Goal: Task Accomplishment & Management: Complete application form

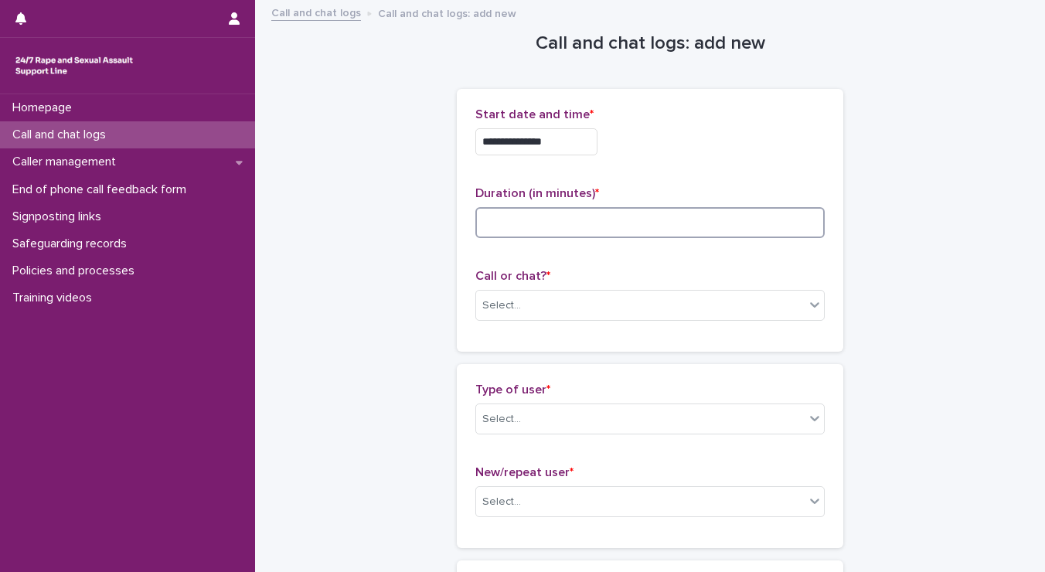
click at [504, 222] on input at bounding box center [649, 222] width 349 height 31
type input "**"
click at [519, 312] on div "Select..." at bounding box center [640, 306] width 329 height 26
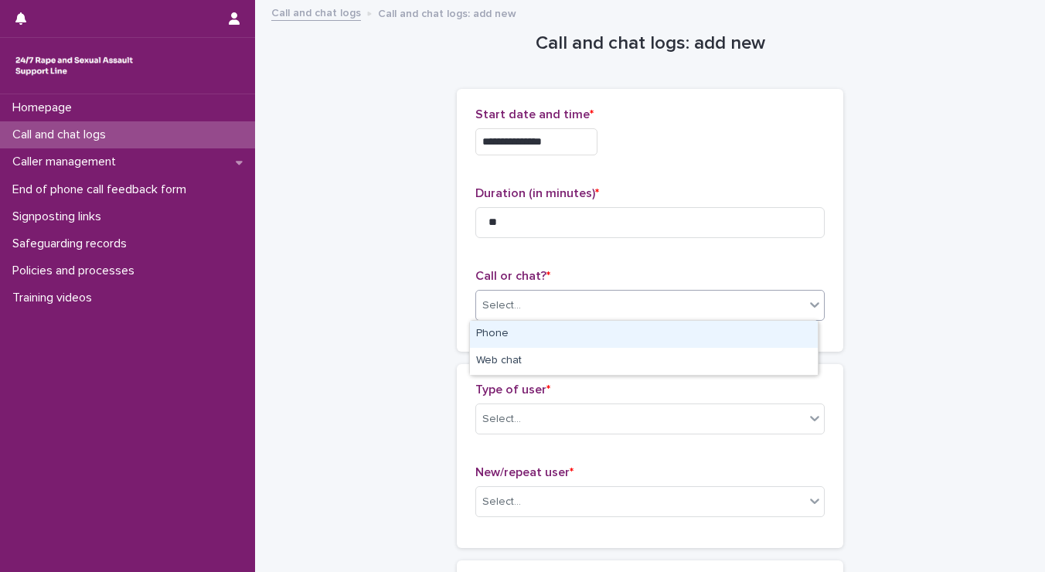
click at [519, 329] on div "Phone" at bounding box center [644, 334] width 348 height 27
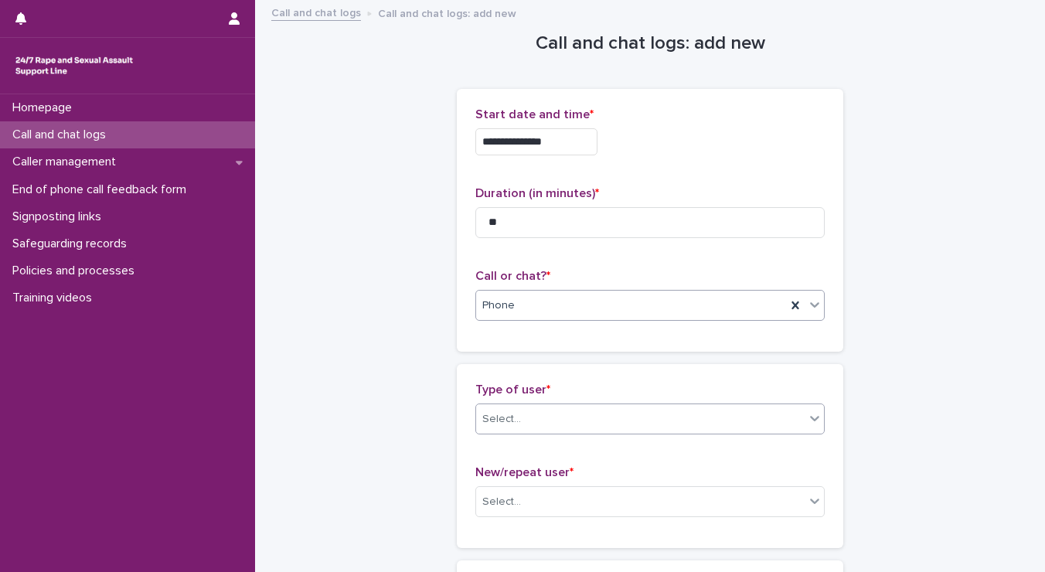
click at [519, 421] on div "Select..." at bounding box center [640, 420] width 329 height 26
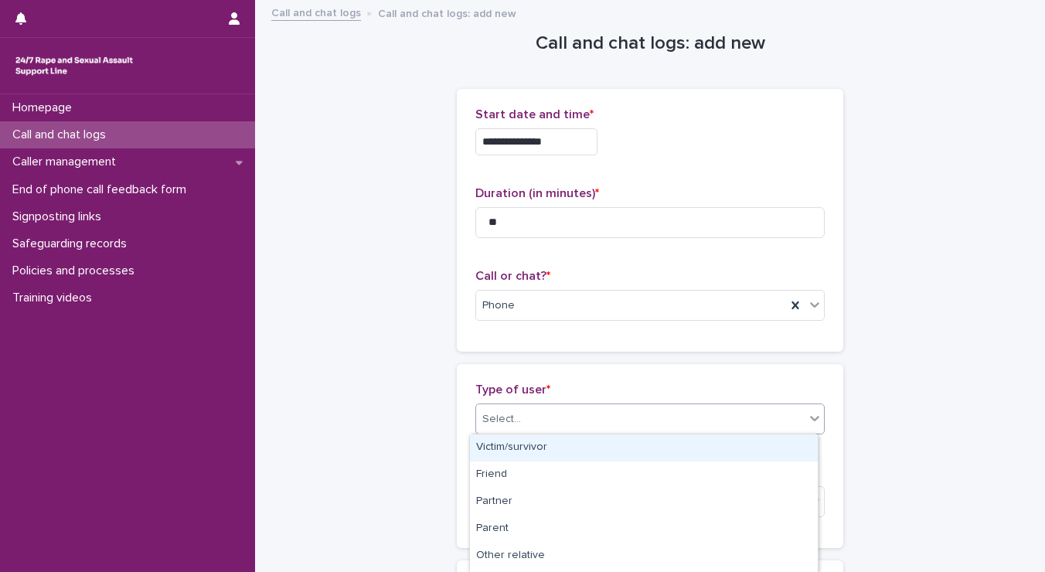
click at [514, 447] on div "Victim/survivor" at bounding box center [644, 447] width 348 height 27
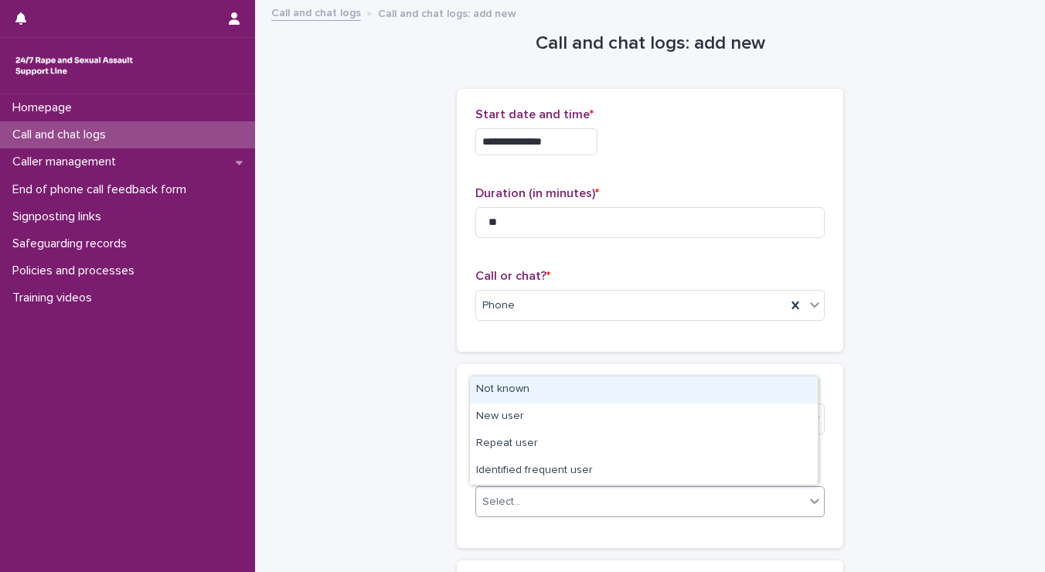
click at [510, 492] on div "Select..." at bounding box center [640, 502] width 329 height 26
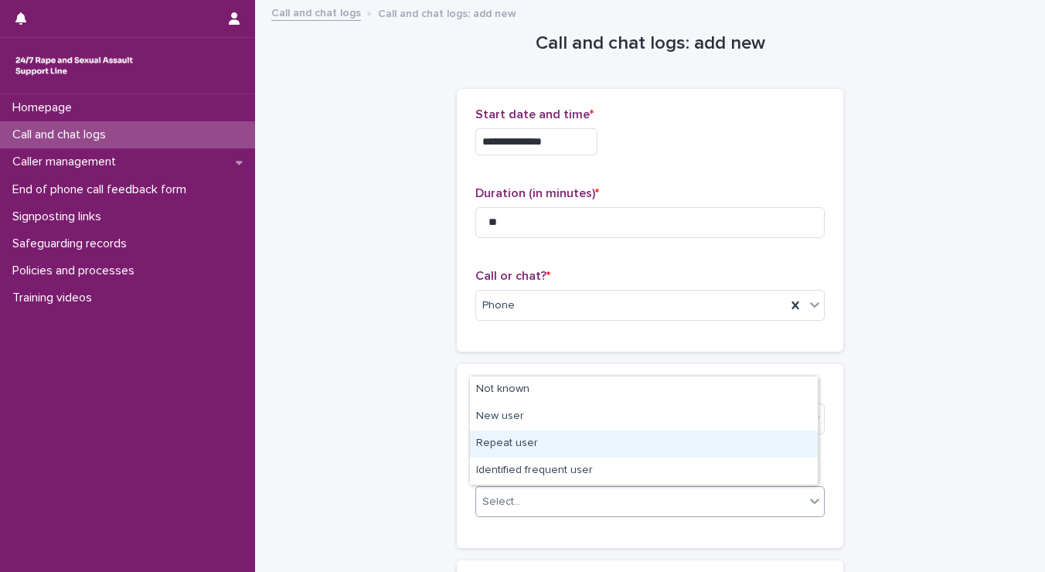
click at [507, 436] on div "Repeat user" at bounding box center [644, 444] width 348 height 27
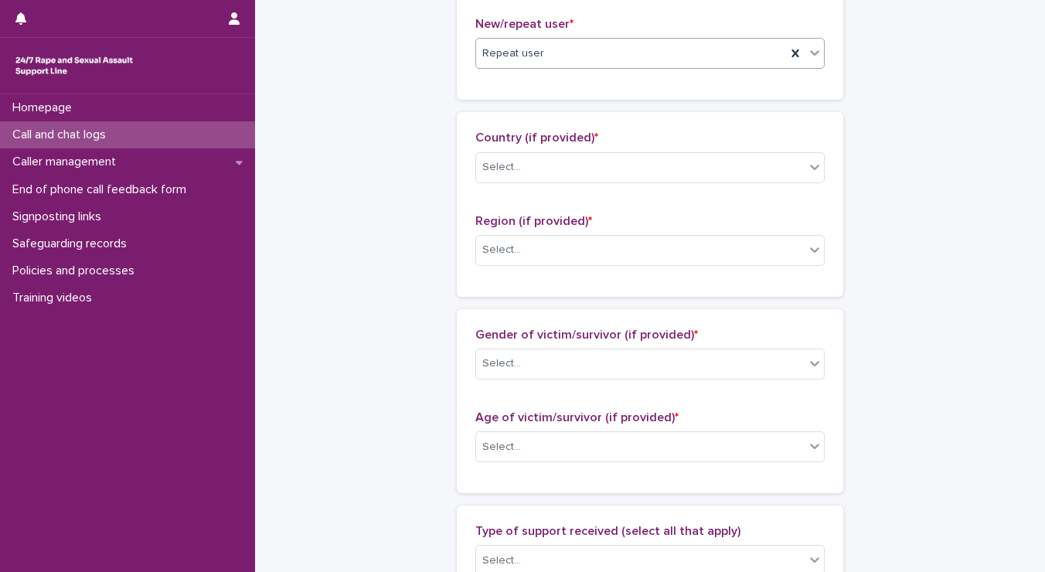
scroll to position [475, 0]
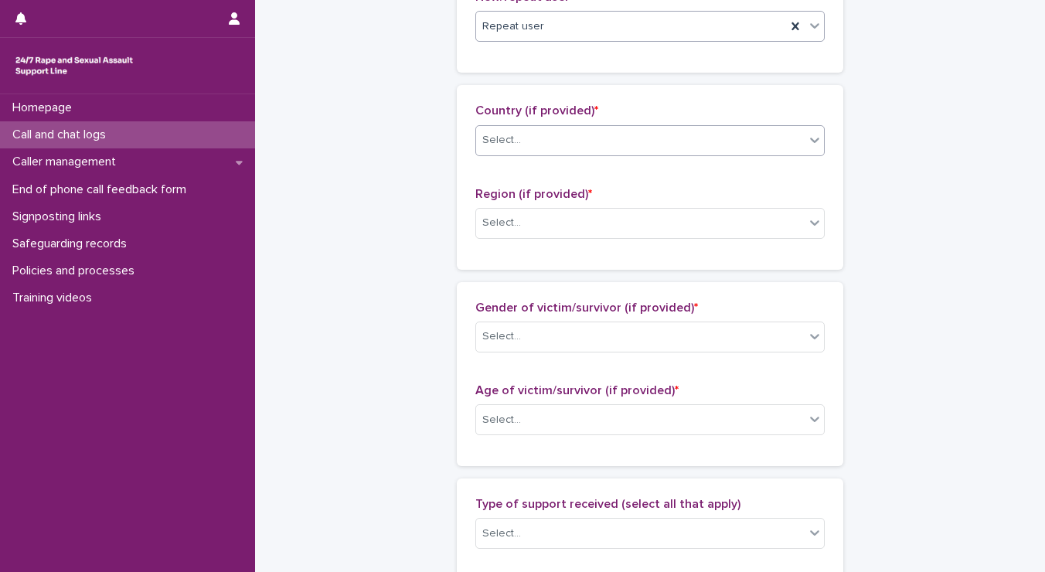
click at [562, 134] on div "Select..." at bounding box center [640, 141] width 329 height 26
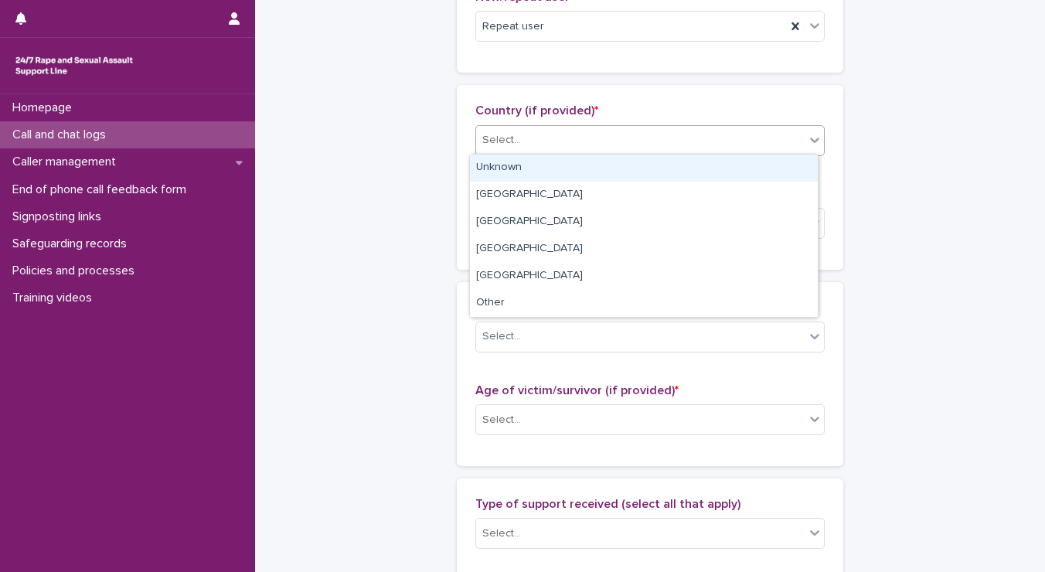
click at [523, 169] on div "Unknown" at bounding box center [644, 168] width 348 height 27
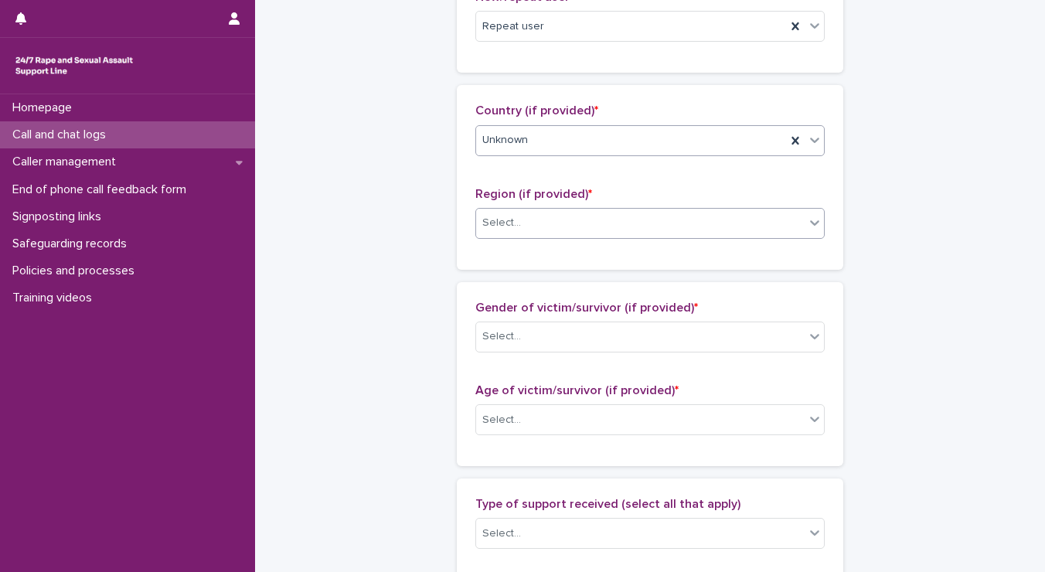
click at [523, 228] on div at bounding box center [524, 223] width 2 height 16
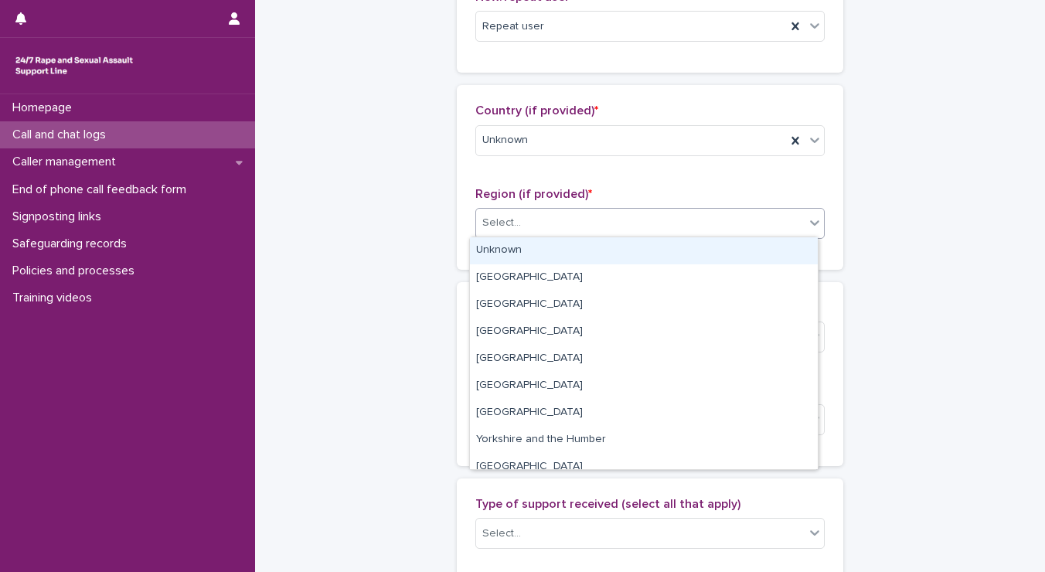
click at [510, 253] on div "Unknown" at bounding box center [644, 250] width 348 height 27
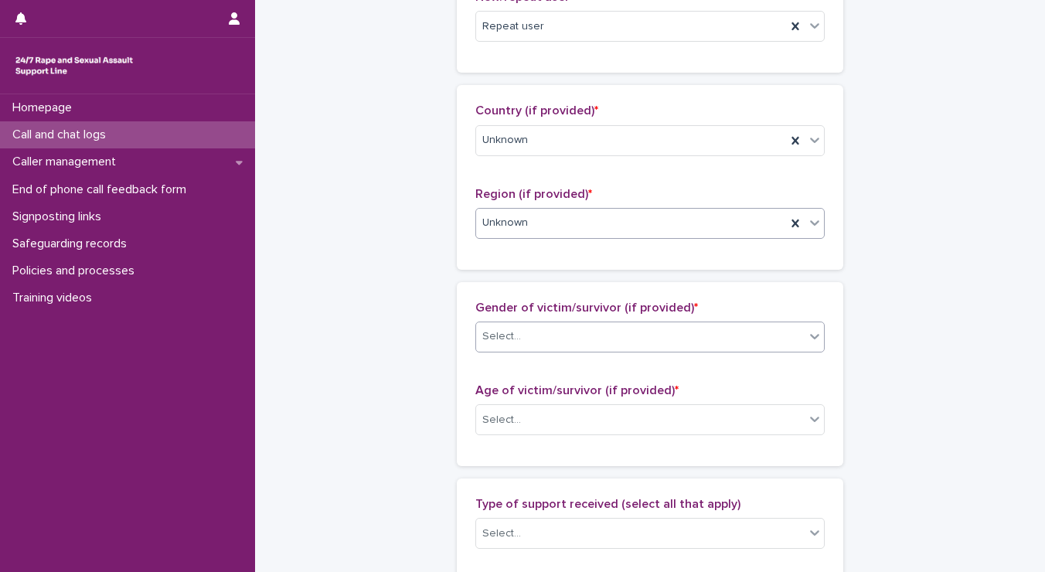
click at [519, 342] on div "Select..." at bounding box center [640, 337] width 329 height 26
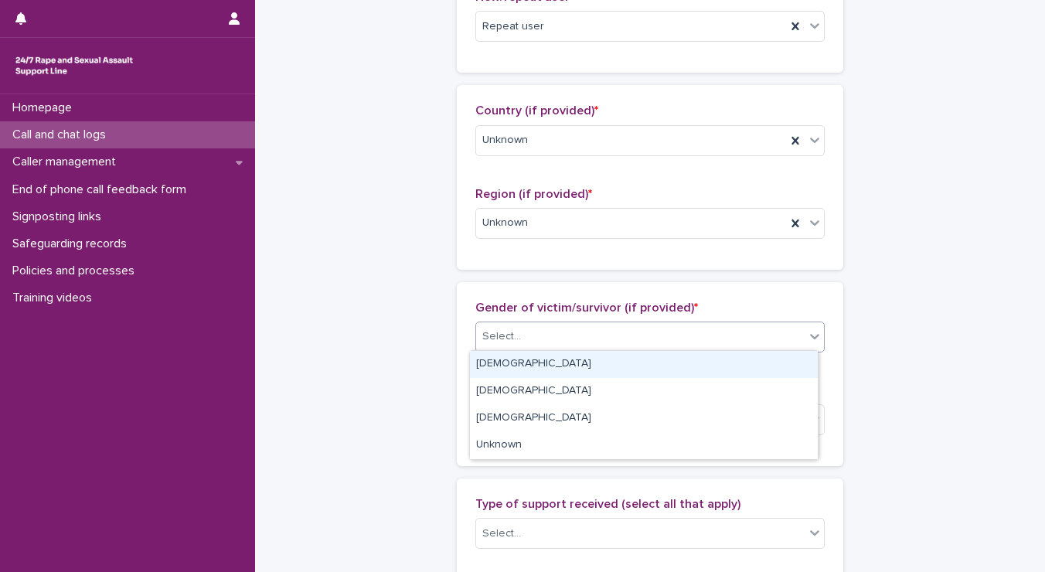
click at [507, 367] on div "[DEMOGRAPHIC_DATA]" at bounding box center [644, 364] width 348 height 27
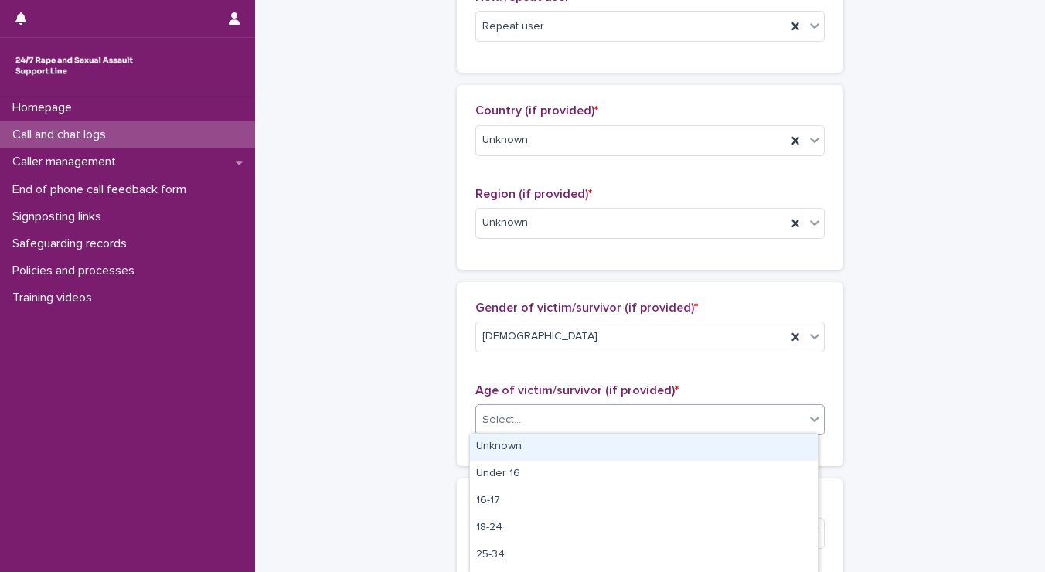
click at [502, 422] on div "Select..." at bounding box center [501, 420] width 39 height 16
click at [496, 448] on div "Unknown" at bounding box center [644, 447] width 348 height 27
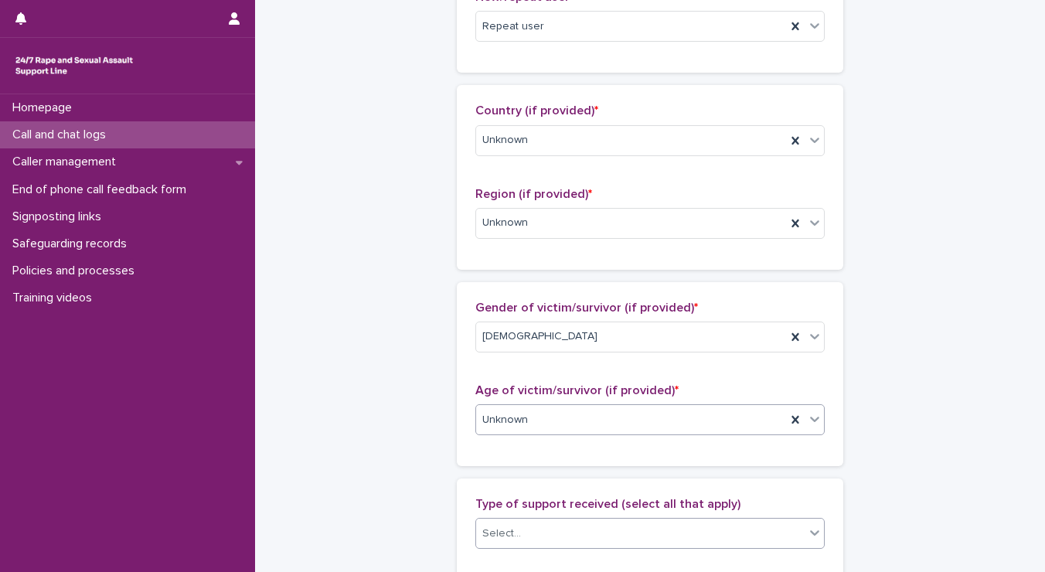
click at [509, 533] on div "Select..." at bounding box center [501, 534] width 39 height 16
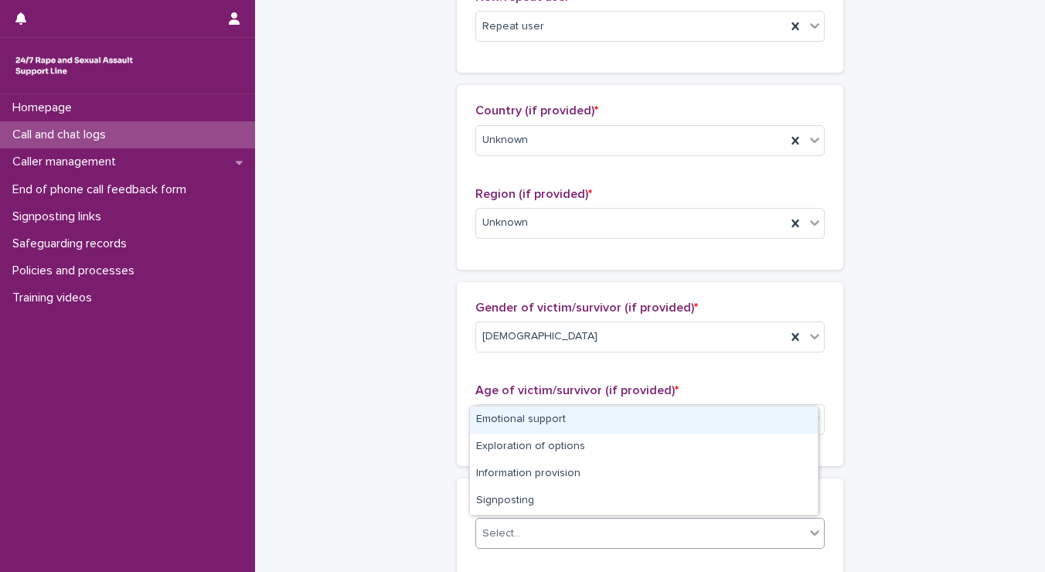
click at [510, 422] on div "Emotional support" at bounding box center [644, 420] width 348 height 27
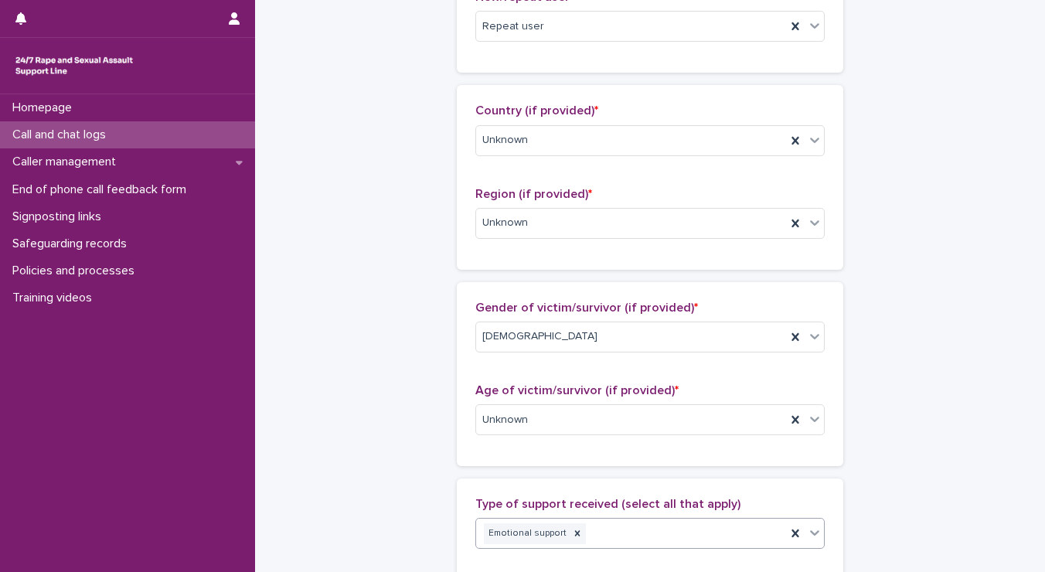
click at [917, 141] on div "**********" at bounding box center [650, 362] width 758 height 1673
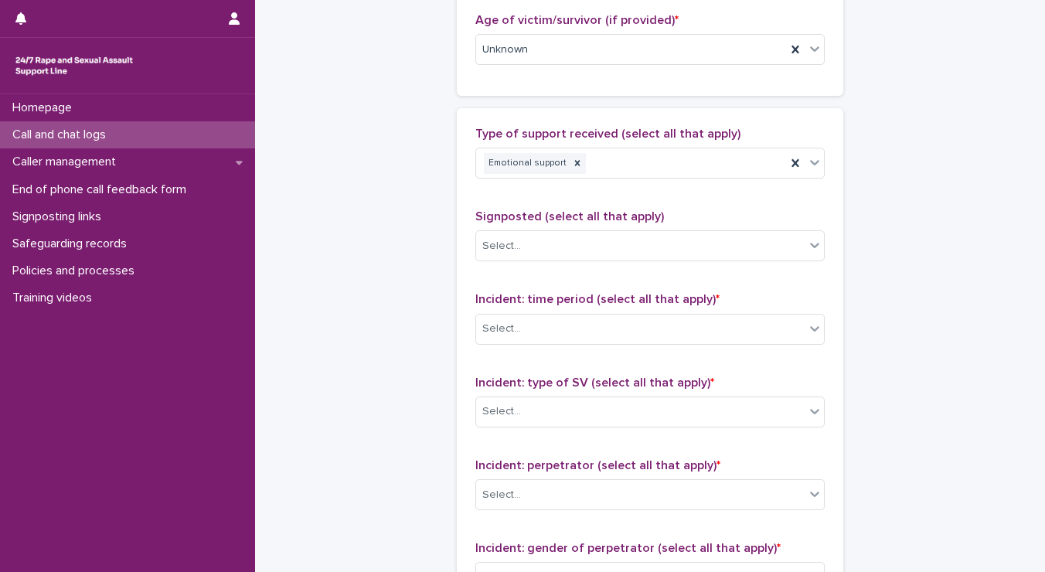
scroll to position [852, 0]
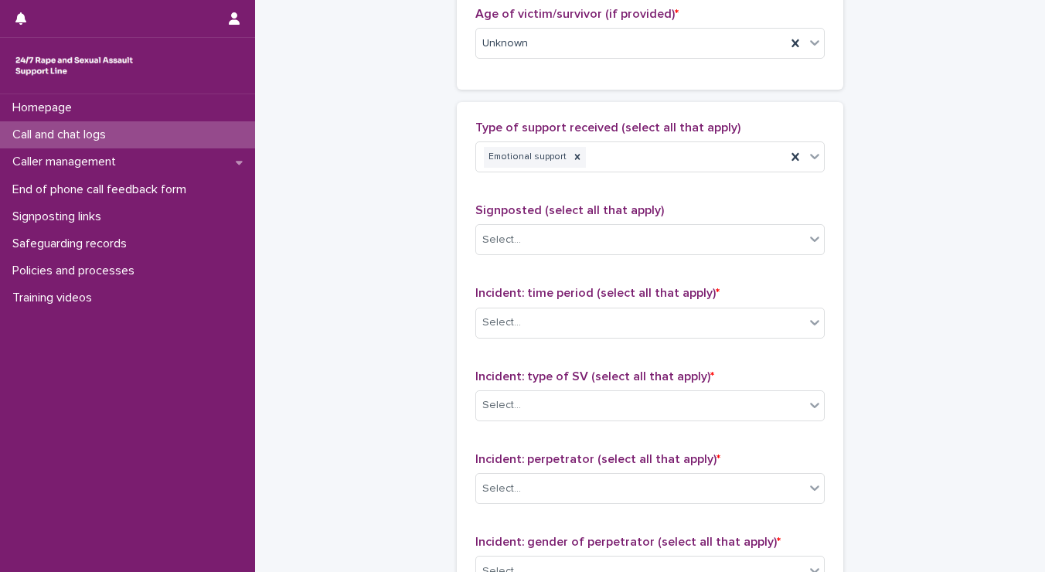
click at [636, 253] on div "Signposted (select all that apply) Select..." at bounding box center [649, 235] width 349 height 64
click at [572, 239] on div "Select..." at bounding box center [640, 240] width 329 height 26
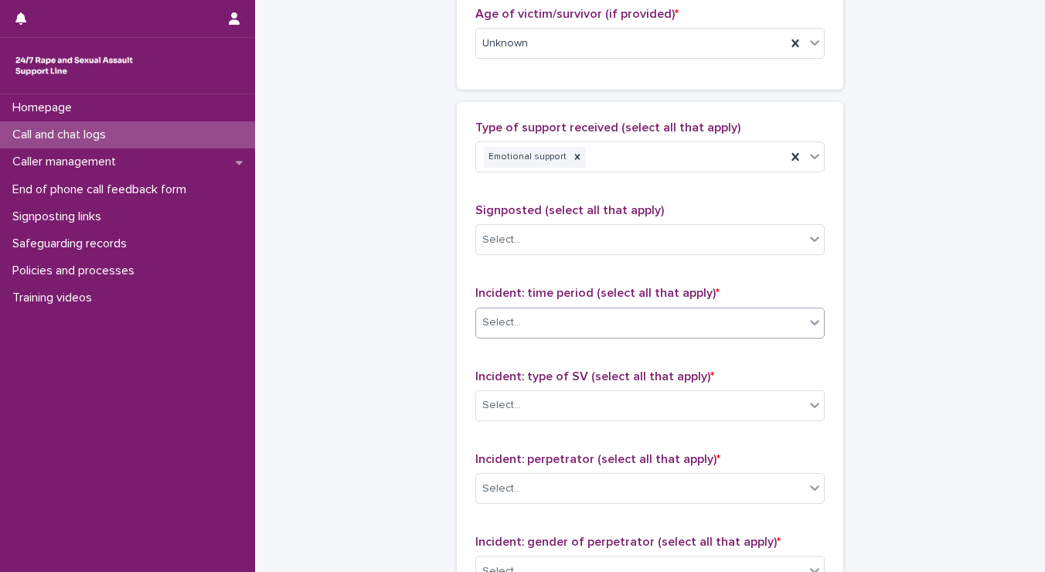
click at [533, 321] on div "Select..." at bounding box center [640, 323] width 329 height 26
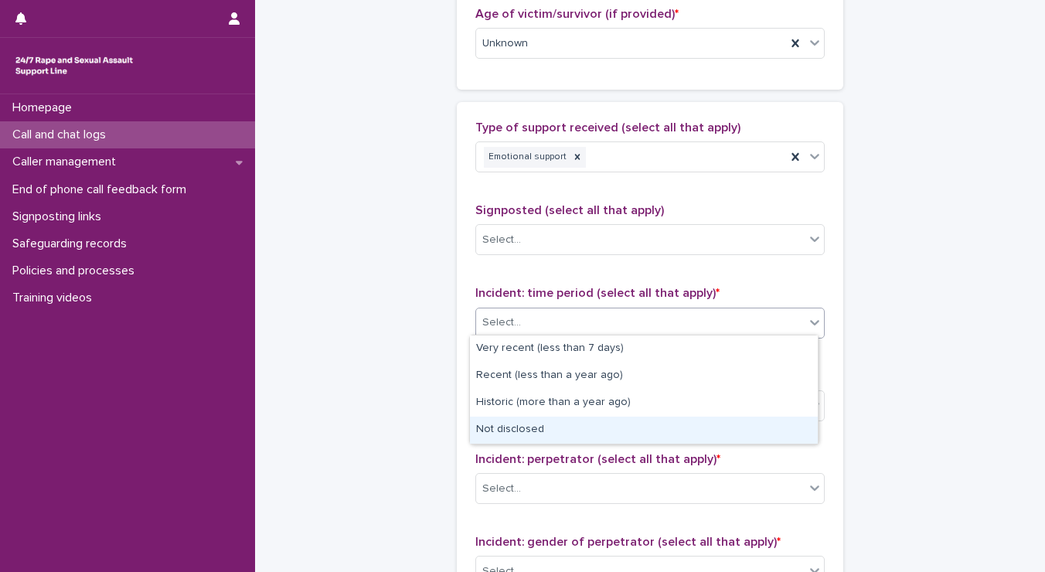
click at [544, 440] on div "Not disclosed" at bounding box center [644, 430] width 348 height 27
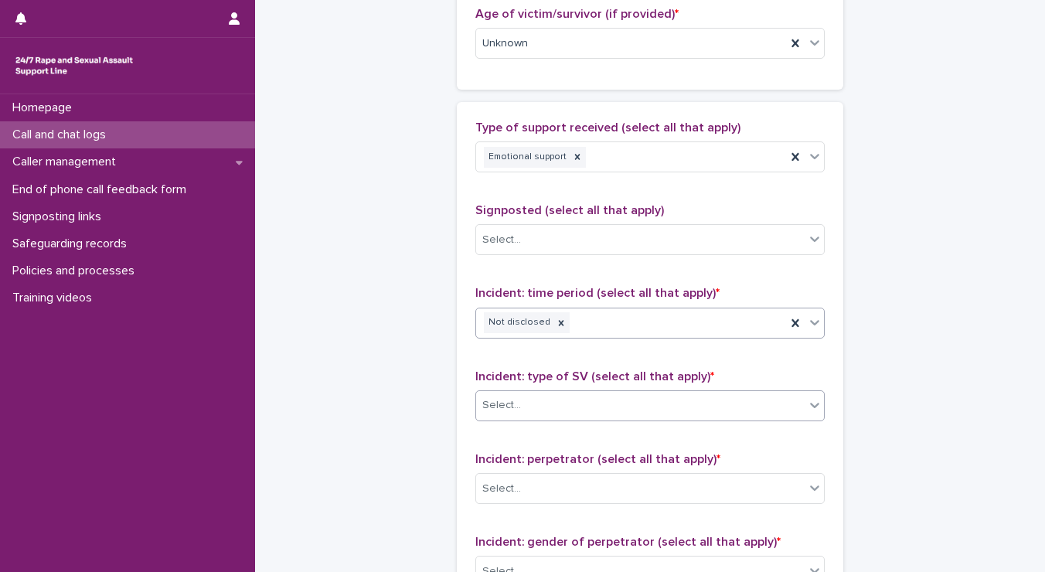
click at [523, 404] on div "Select..." at bounding box center [640, 406] width 329 height 26
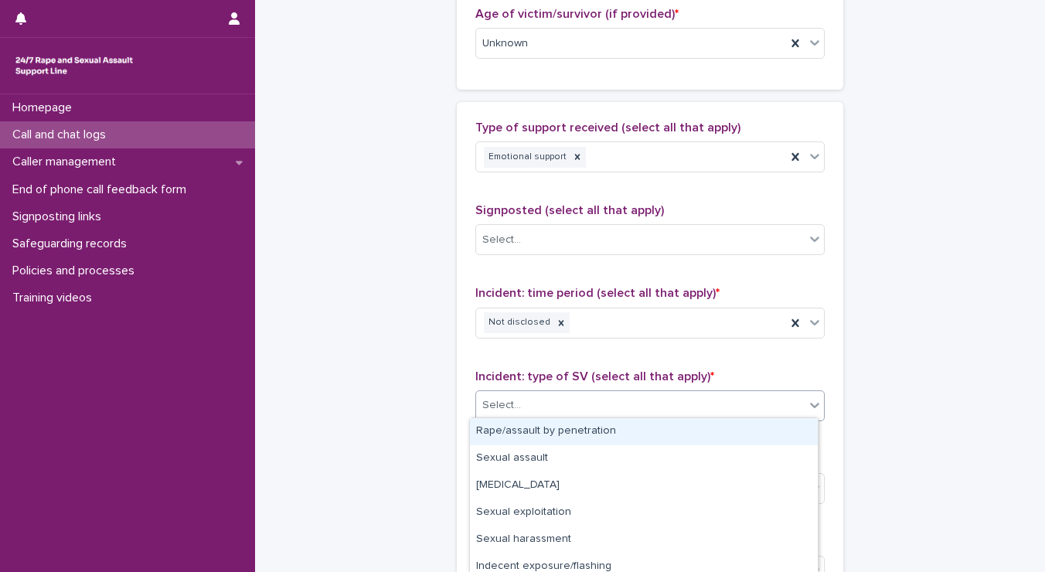
scroll to position [116, 0]
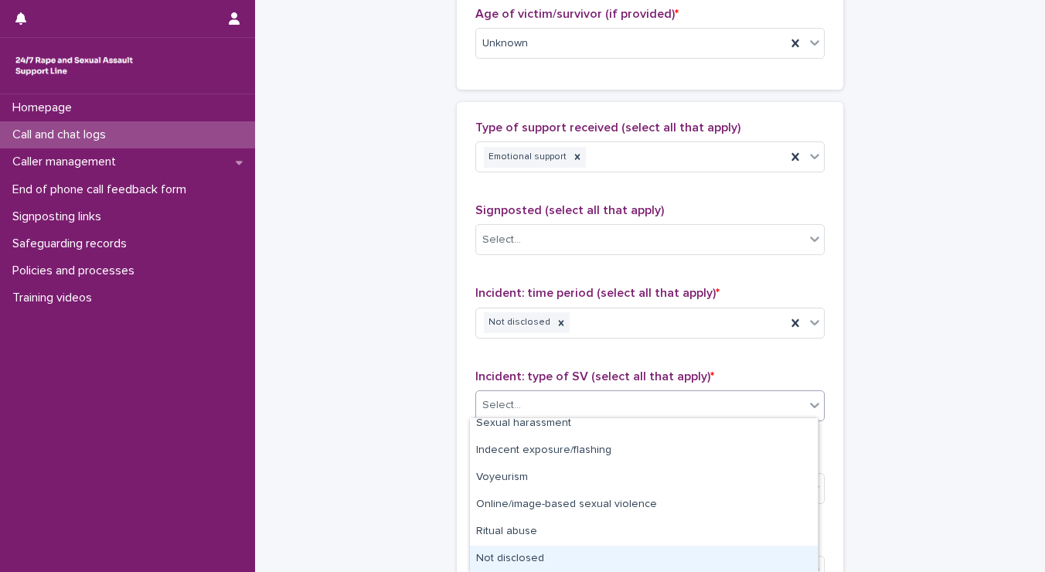
click at [667, 556] on div "Not disclosed" at bounding box center [644, 559] width 348 height 27
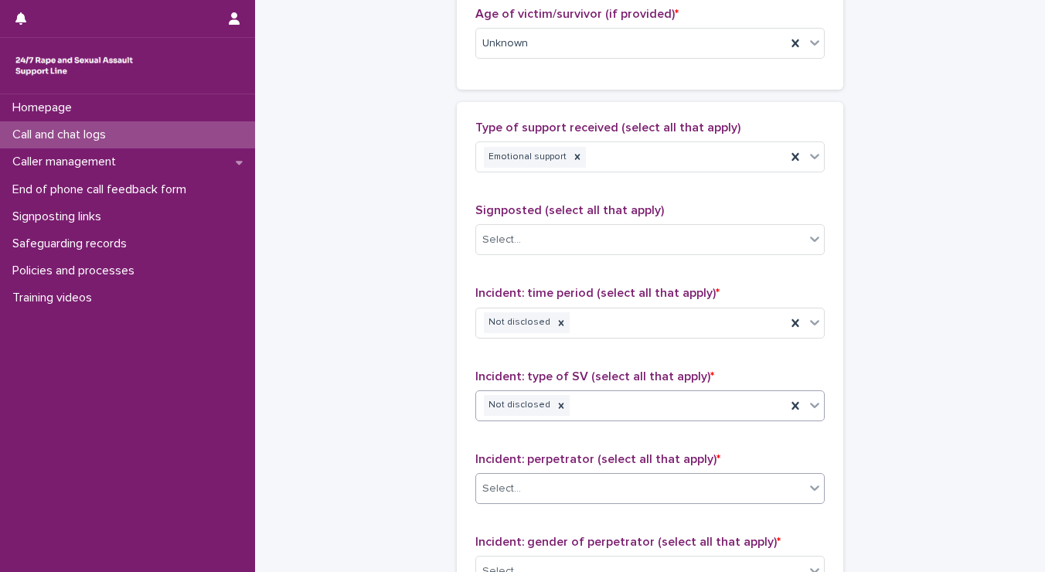
click at [511, 481] on div "Select..." at bounding box center [501, 489] width 39 height 16
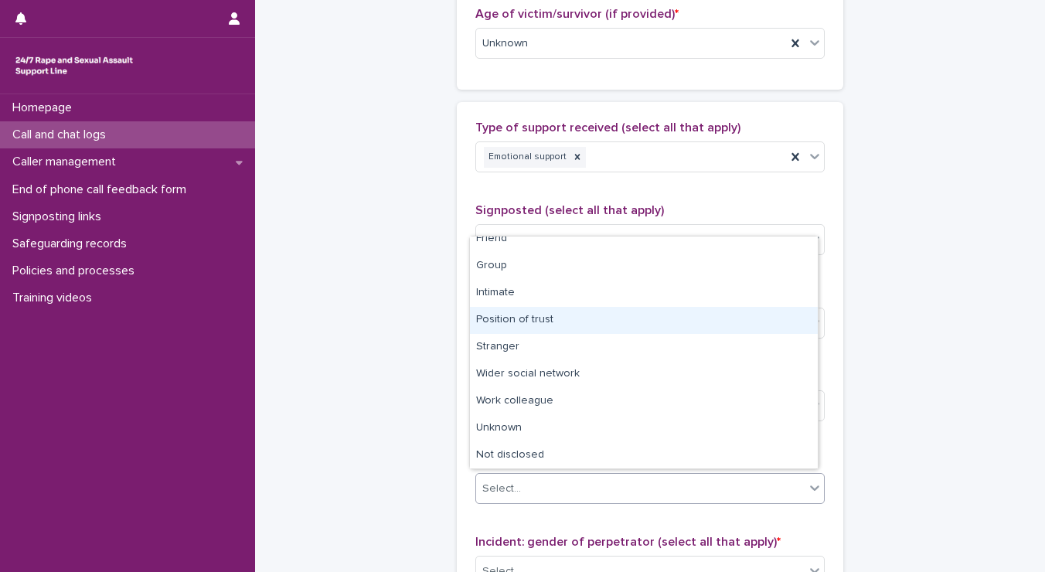
scroll to position [65, 0]
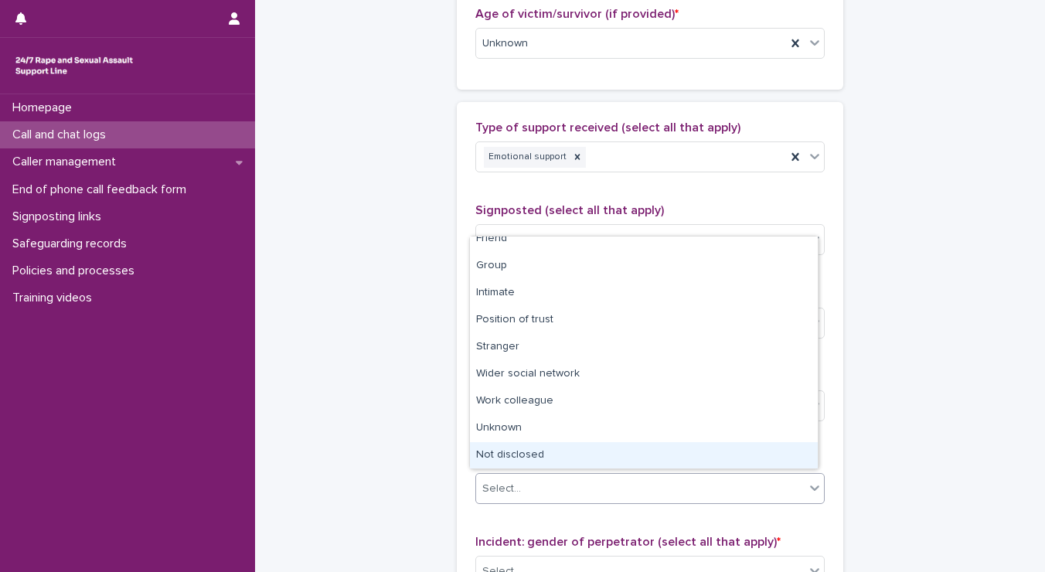
click at [725, 442] on div "Not disclosed" at bounding box center [644, 455] width 348 height 27
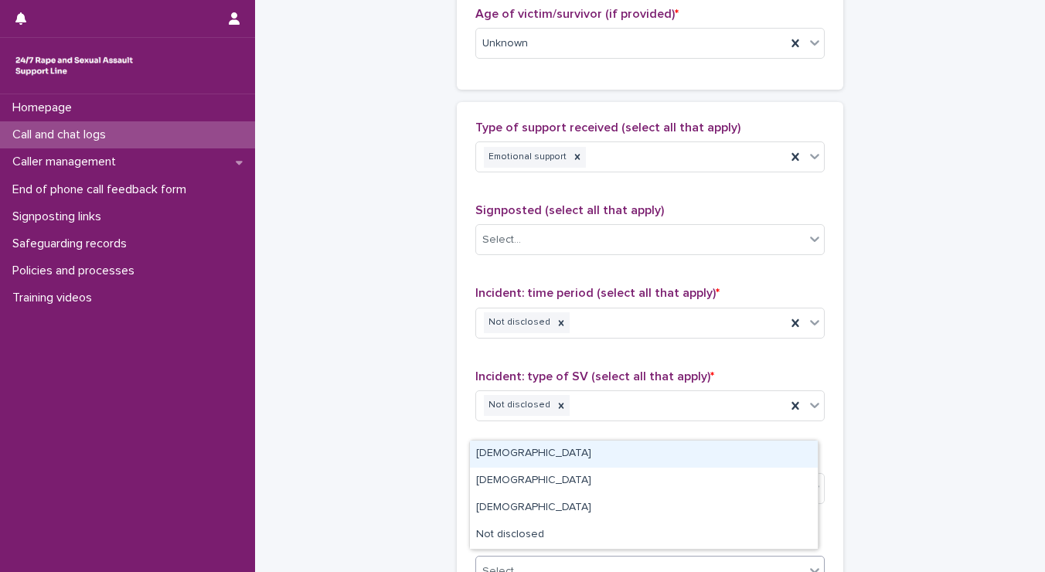
click at [609, 563] on div "Select..." at bounding box center [640, 572] width 329 height 26
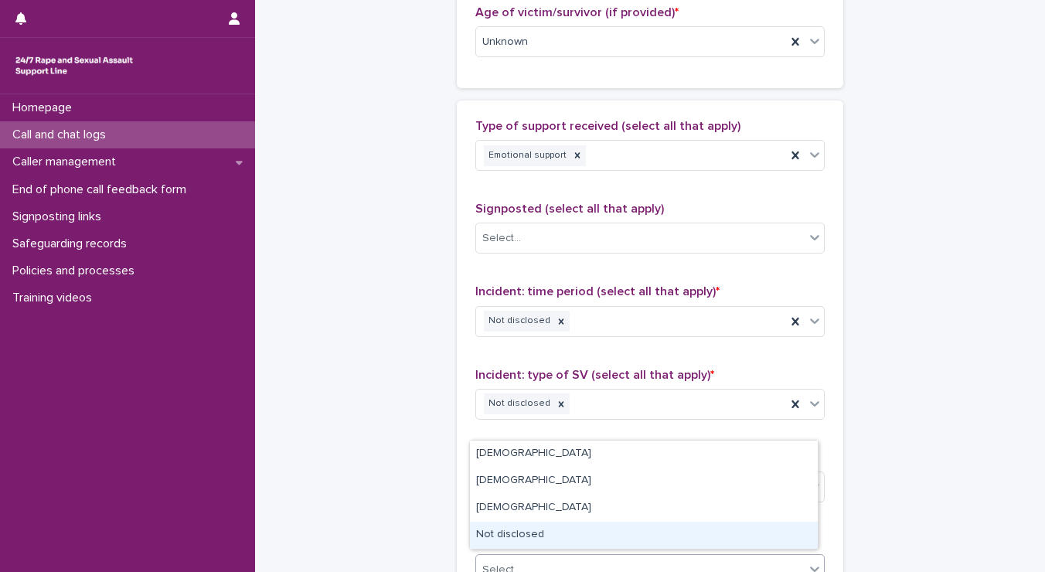
click at [578, 533] on div "Not disclosed" at bounding box center [644, 535] width 348 height 27
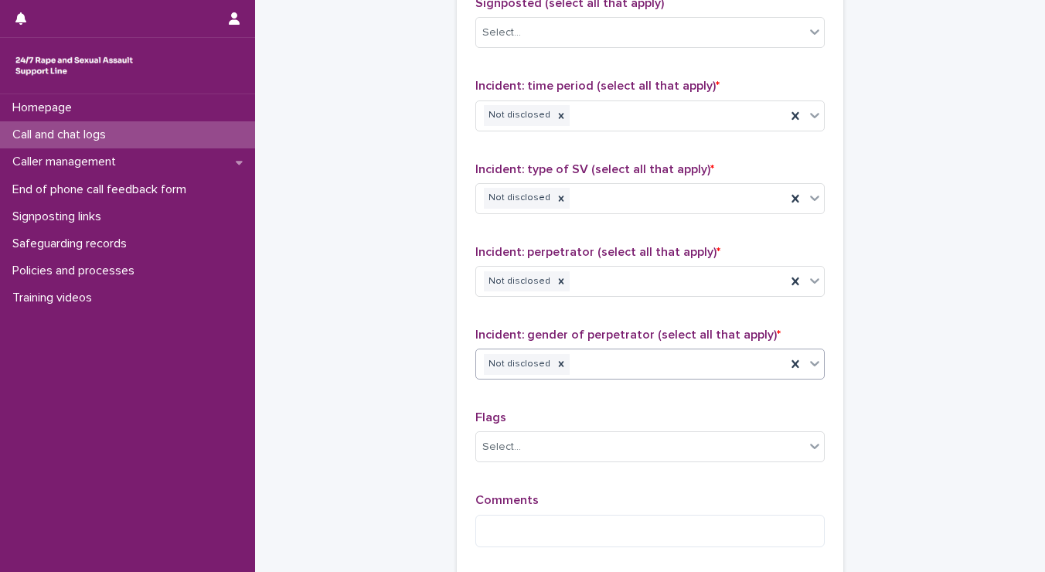
scroll to position [1193, 0]
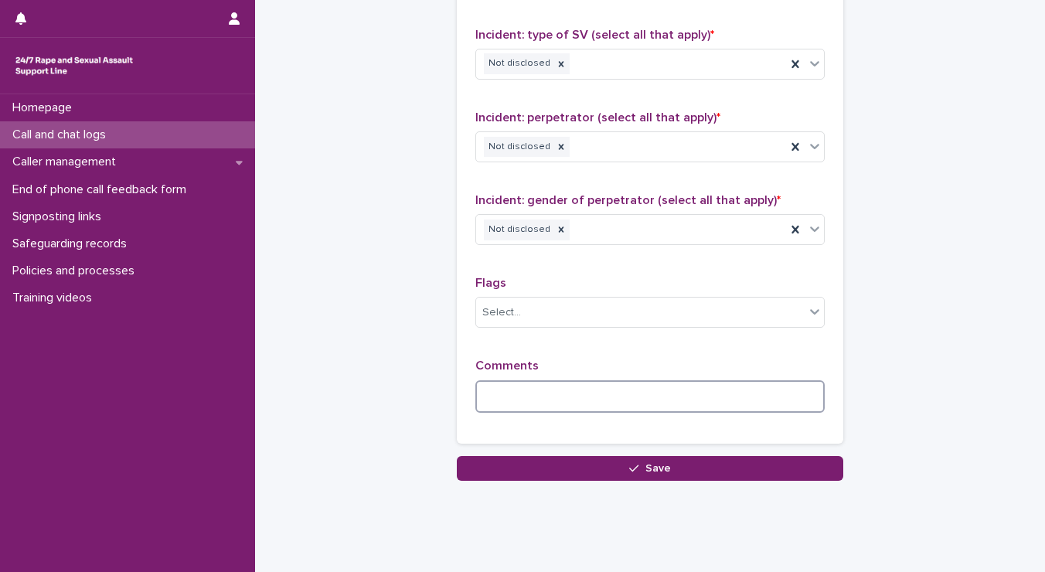
click at [539, 380] on textarea at bounding box center [649, 396] width 349 height 33
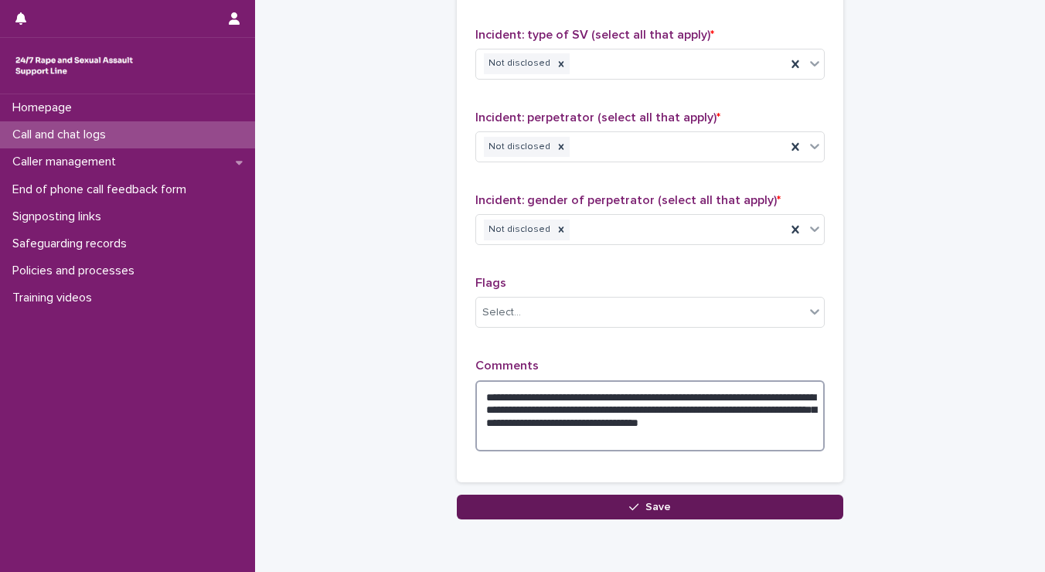
type textarea "**********"
click at [541, 499] on button "Save" at bounding box center [650, 507] width 386 height 25
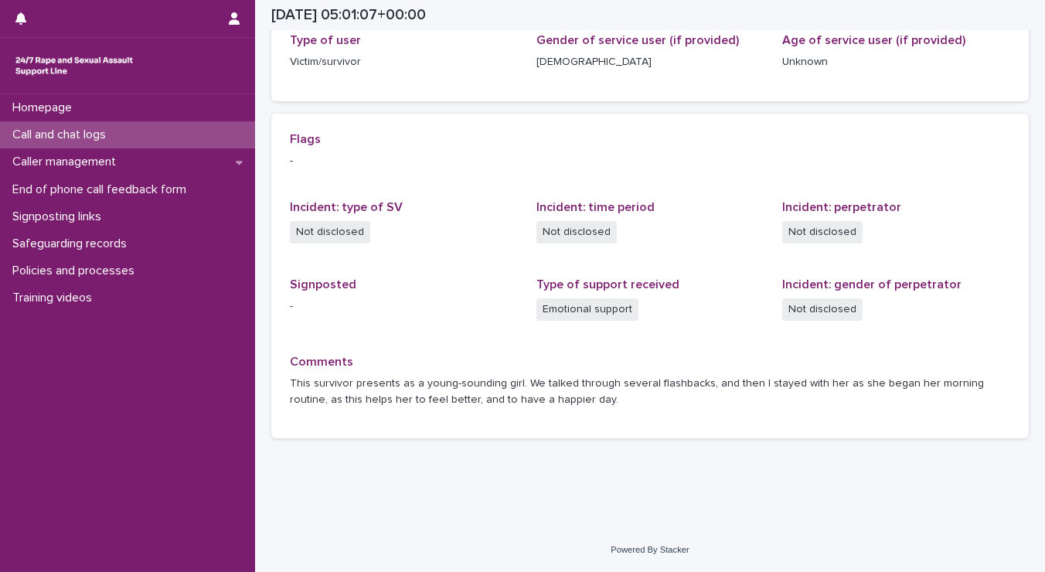
scroll to position [265, 0]
click at [170, 138] on div "Call and chat logs" at bounding box center [127, 134] width 255 height 27
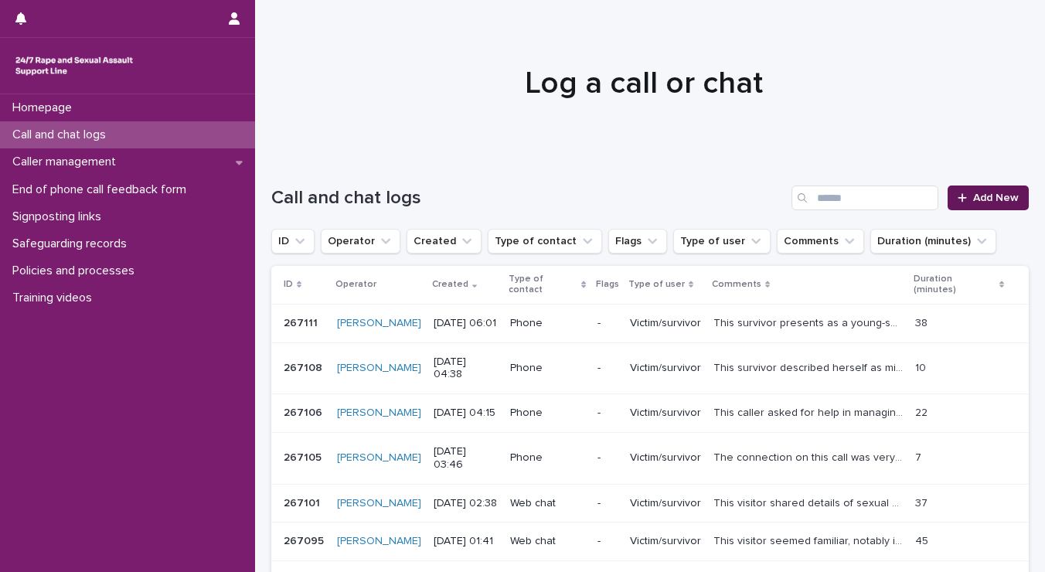
click at [973, 203] on span "Add New" at bounding box center [996, 197] width 46 height 11
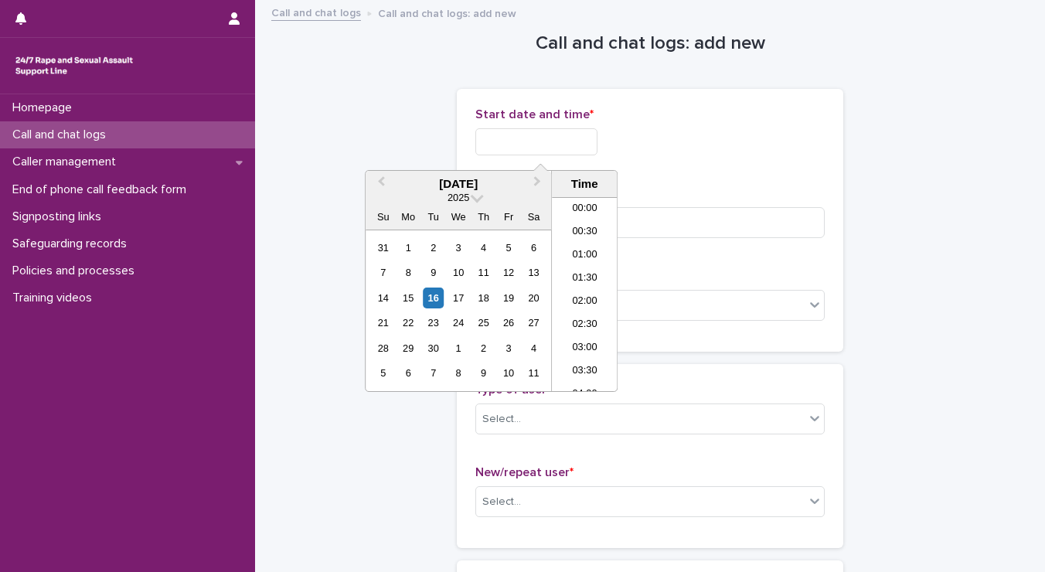
click at [523, 135] on input "text" at bounding box center [536, 141] width 122 height 27
click at [579, 299] on li "06:00" at bounding box center [585, 294] width 66 height 23
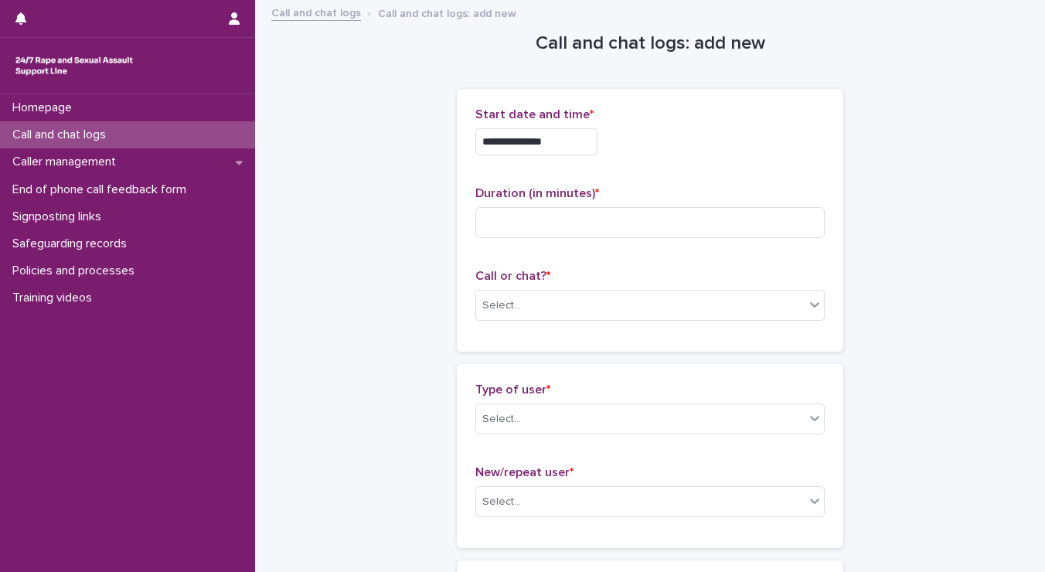
click at [554, 137] on input "**********" at bounding box center [536, 141] width 122 height 27
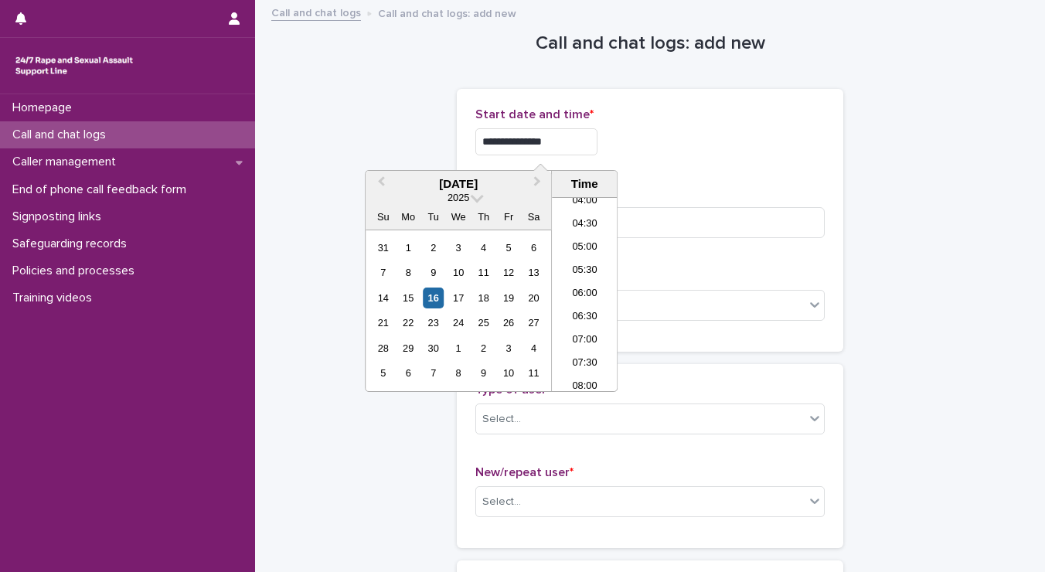
type input "**********"
click at [714, 128] on div "**********" at bounding box center [649, 141] width 349 height 27
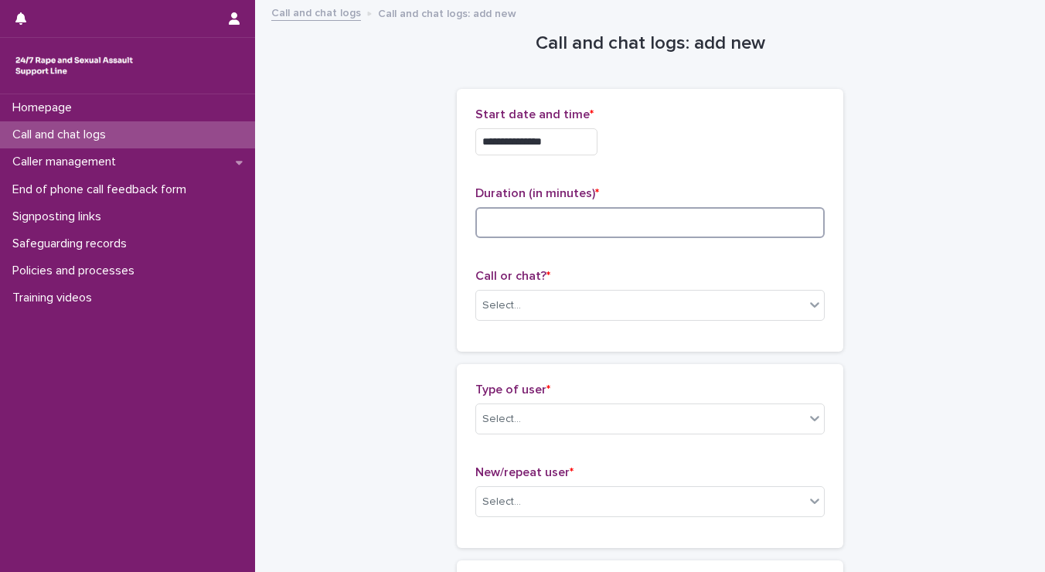
click at [517, 234] on input at bounding box center [649, 222] width 349 height 31
type input "**"
click at [504, 312] on div "Select..." at bounding box center [501, 306] width 39 height 16
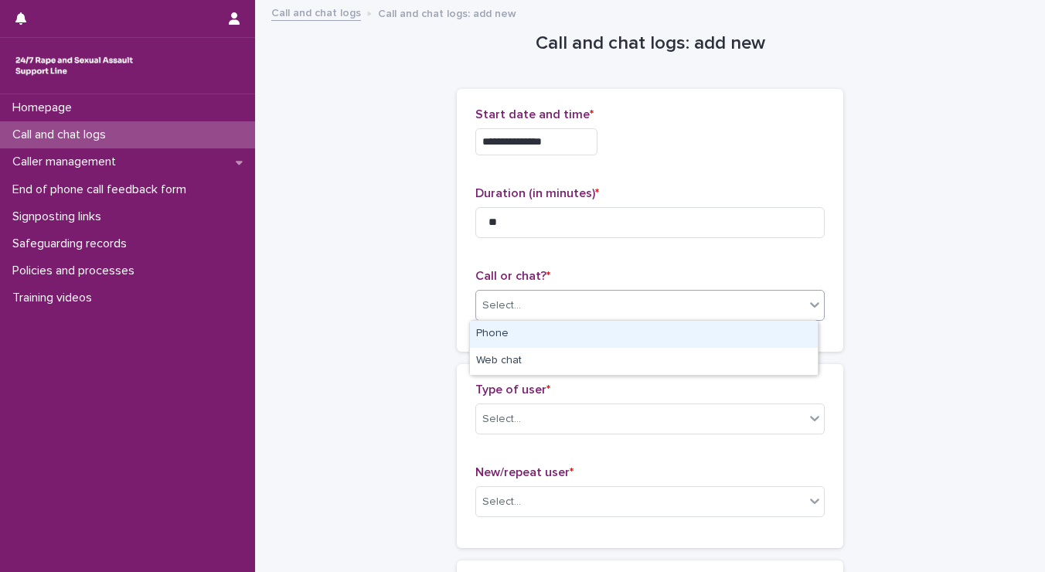
click at [502, 326] on div "Phone" at bounding box center [644, 334] width 348 height 27
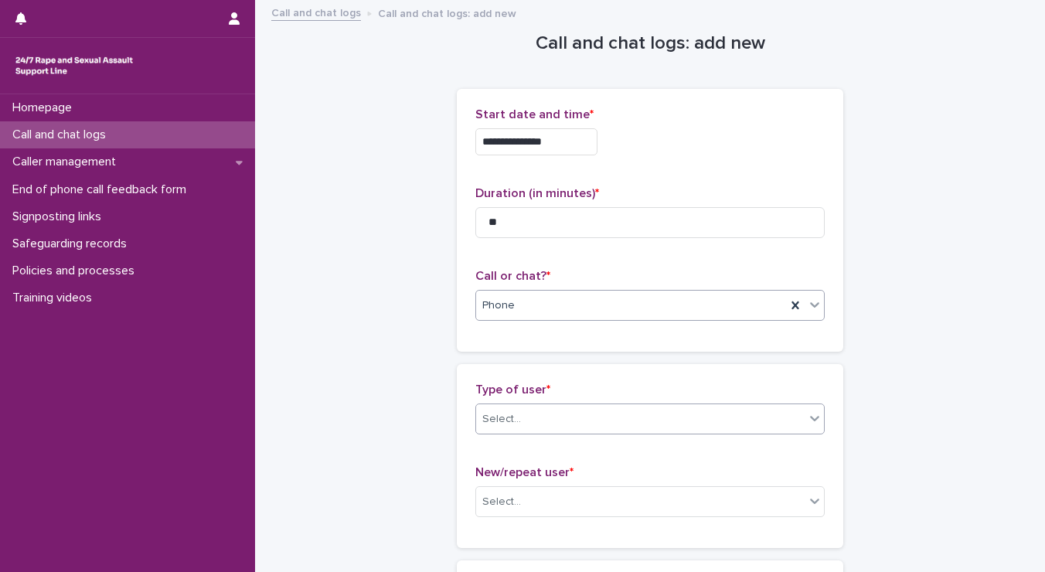
click at [522, 427] on div "Select..." at bounding box center [640, 420] width 329 height 26
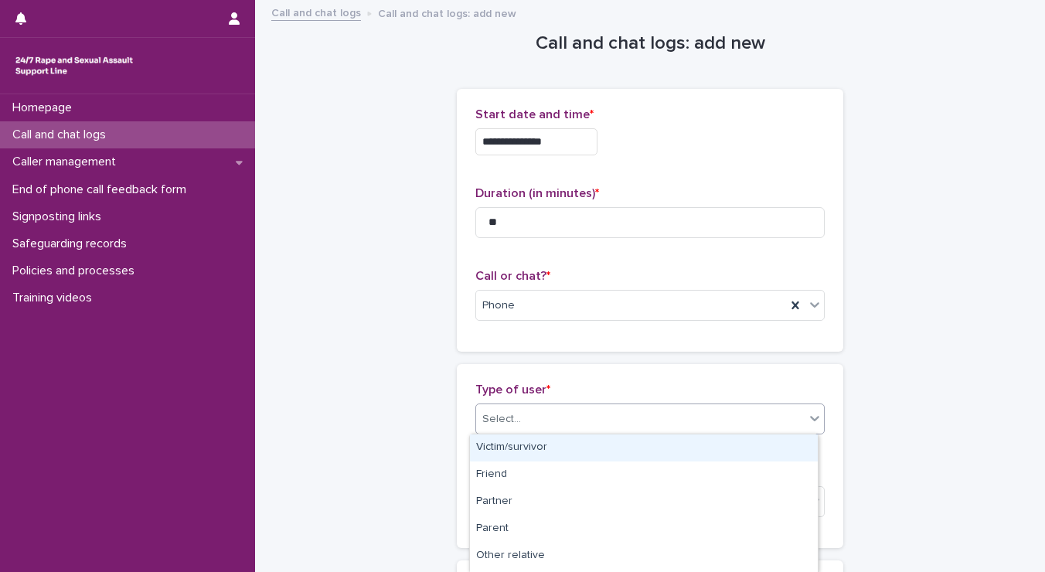
click at [520, 444] on div "Victim/survivor" at bounding box center [644, 447] width 348 height 27
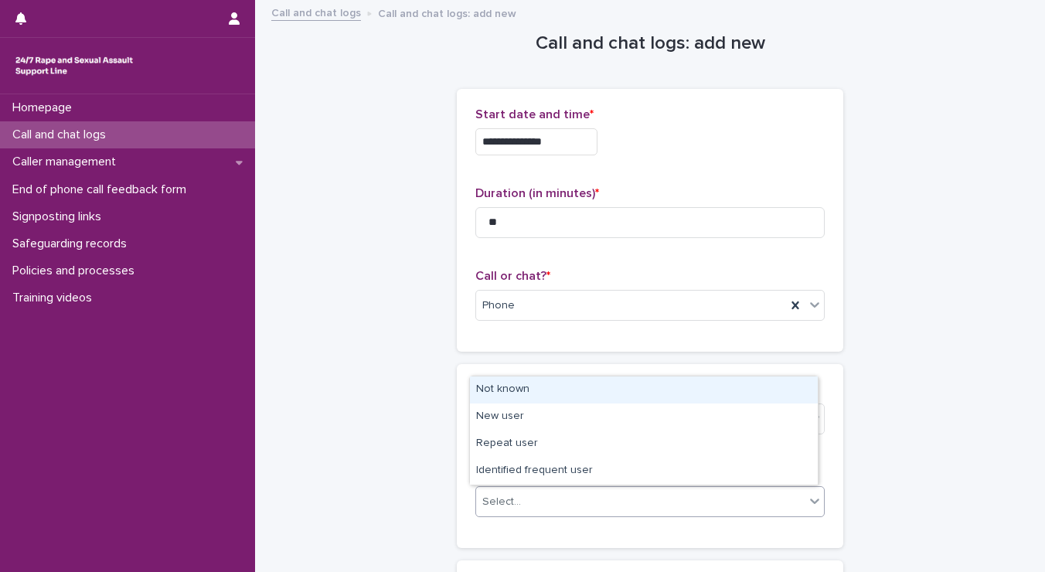
click at [518, 503] on div "Select..." at bounding box center [640, 502] width 329 height 26
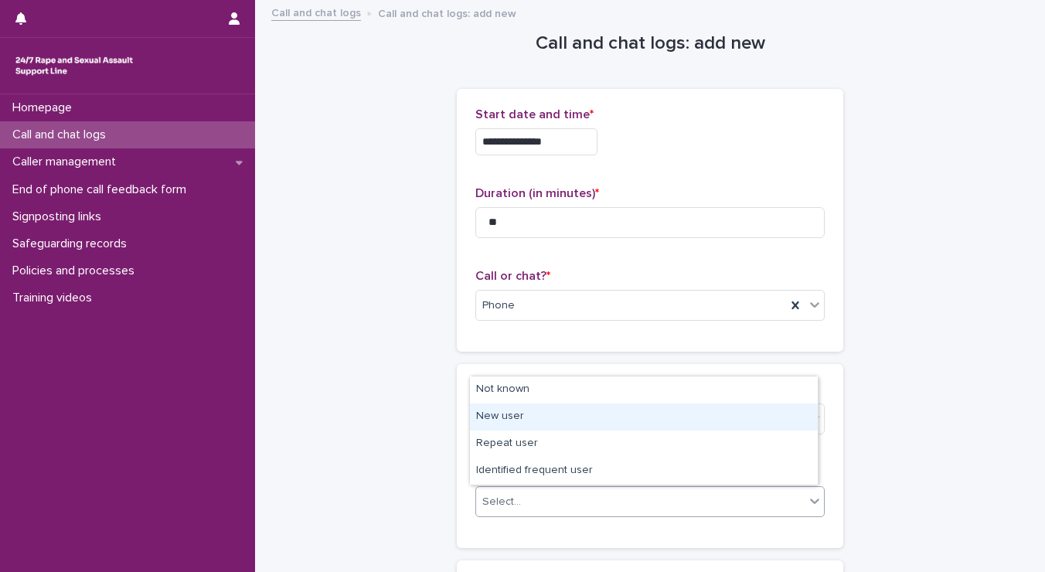
click at [507, 426] on div "New user" at bounding box center [644, 416] width 348 height 27
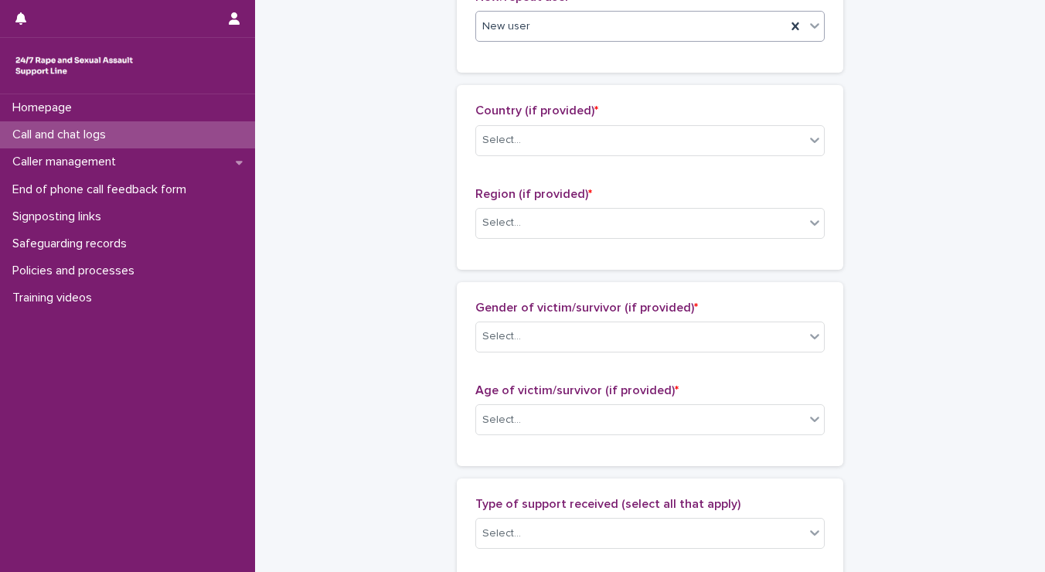
scroll to position [479, 0]
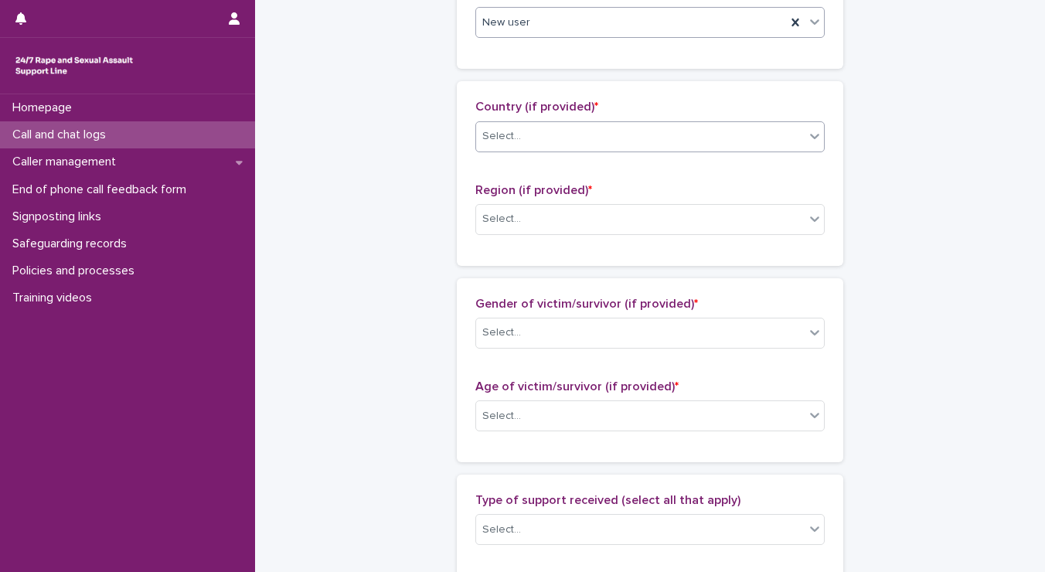
click at [668, 147] on div "Select..." at bounding box center [649, 136] width 349 height 31
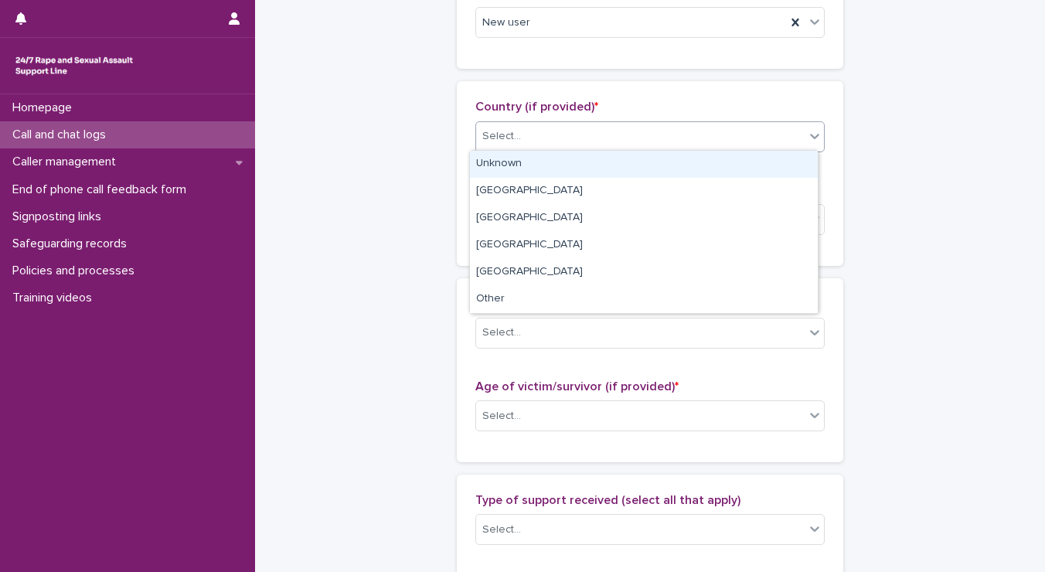
click at [662, 155] on div "Unknown" at bounding box center [644, 164] width 348 height 27
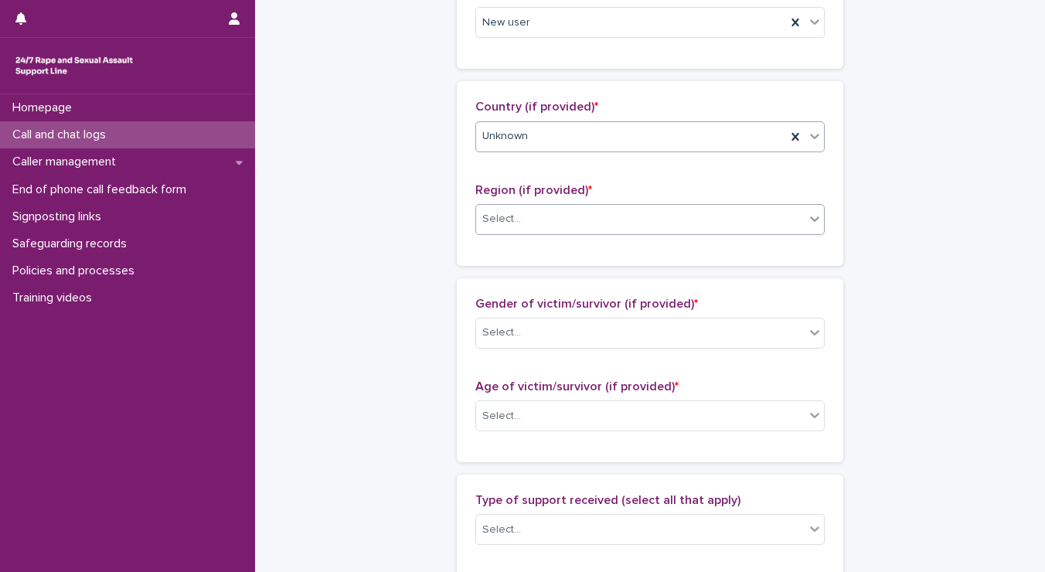
click at [621, 209] on div "Select..." at bounding box center [640, 219] width 329 height 26
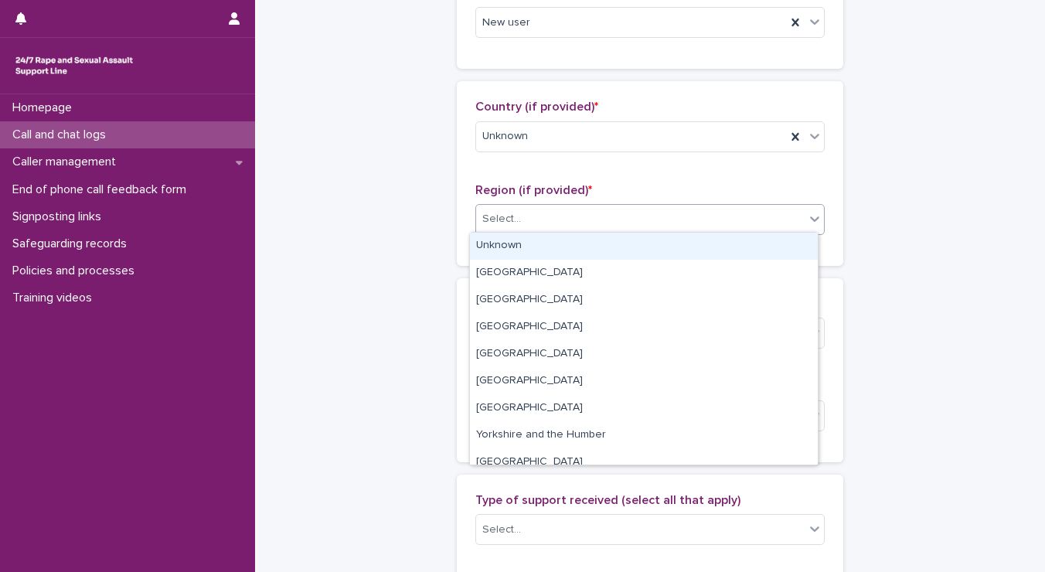
click at [592, 250] on div "Unknown" at bounding box center [644, 246] width 348 height 27
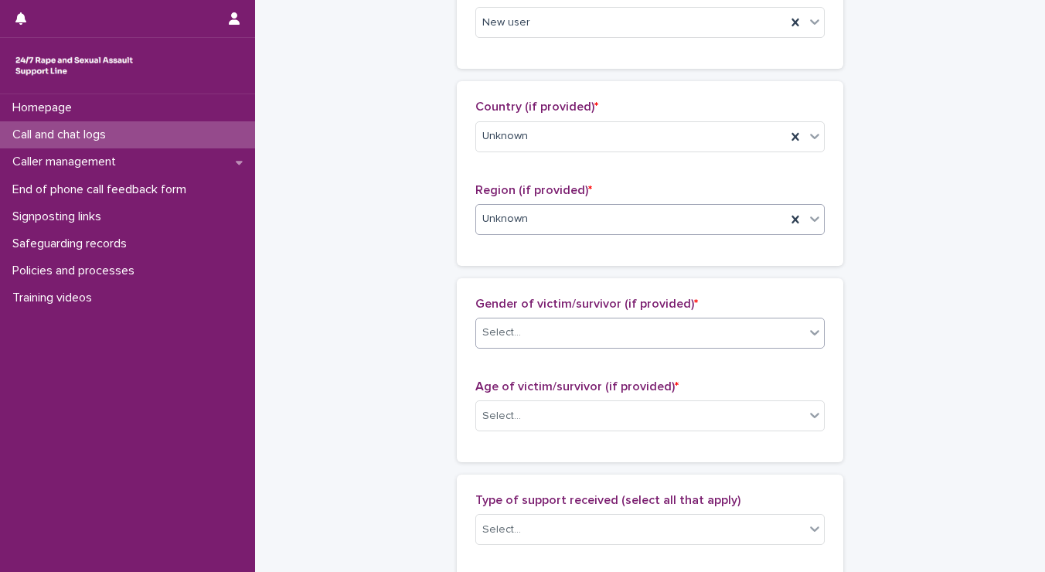
click at [537, 335] on div "Select..." at bounding box center [640, 333] width 329 height 26
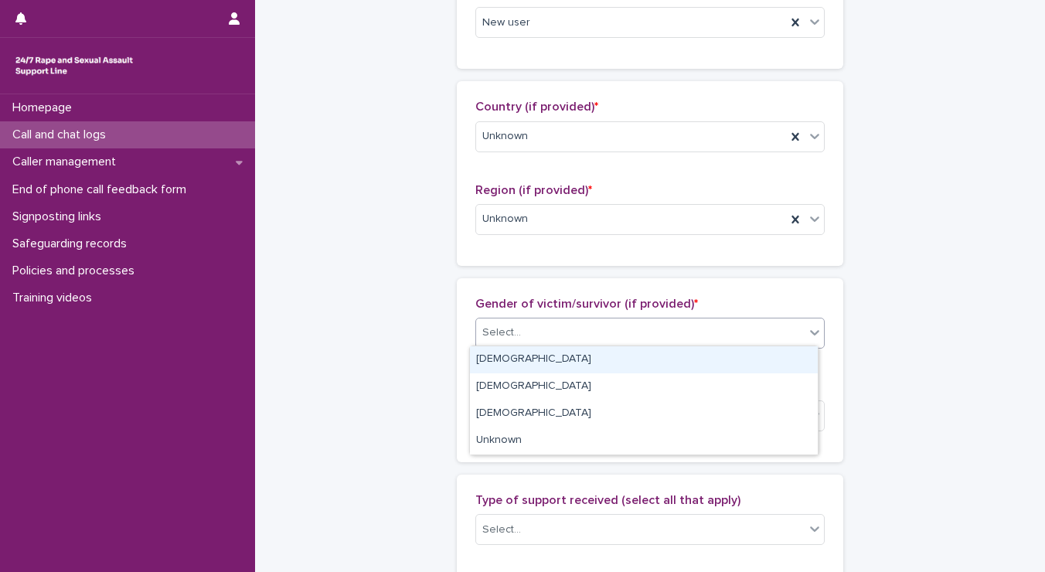
click at [512, 364] on div "[DEMOGRAPHIC_DATA]" at bounding box center [644, 359] width 348 height 27
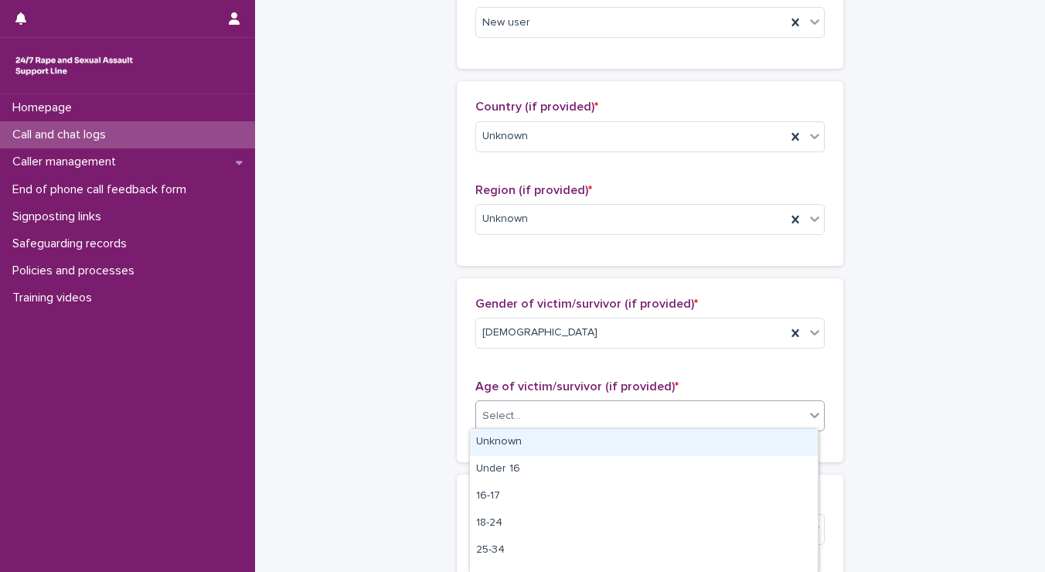
click at [523, 404] on div "Select..." at bounding box center [640, 416] width 329 height 26
click at [508, 436] on div "Unknown" at bounding box center [644, 442] width 348 height 27
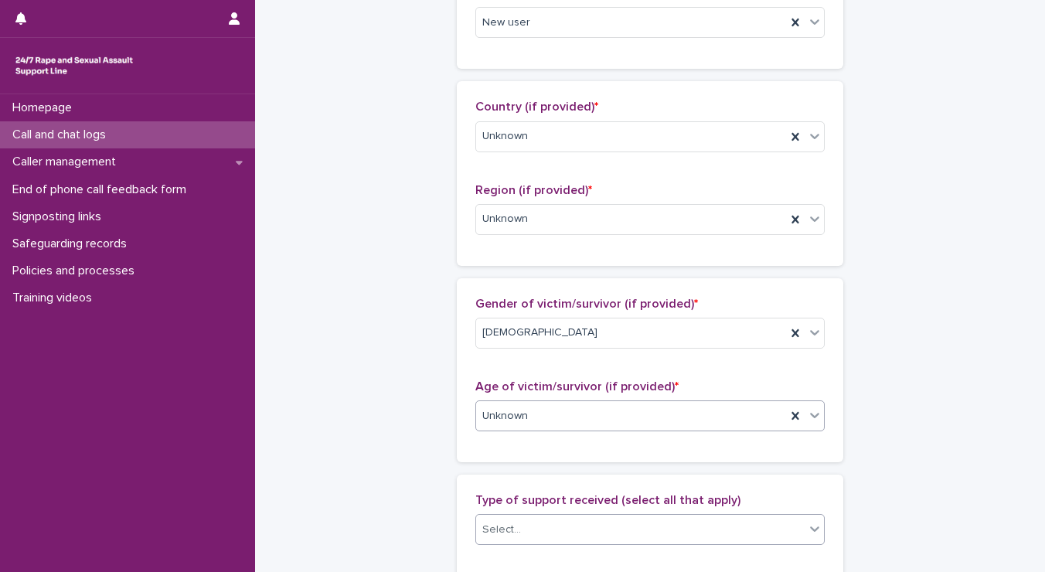
click at [520, 522] on div "Select..." at bounding box center [640, 530] width 329 height 26
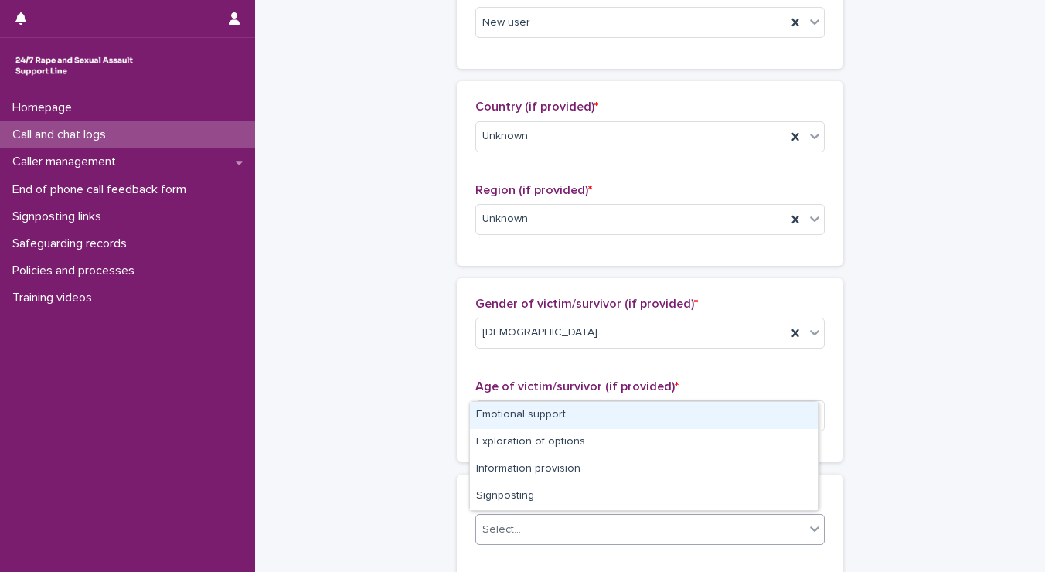
click at [519, 423] on div "Emotional support" at bounding box center [644, 415] width 348 height 27
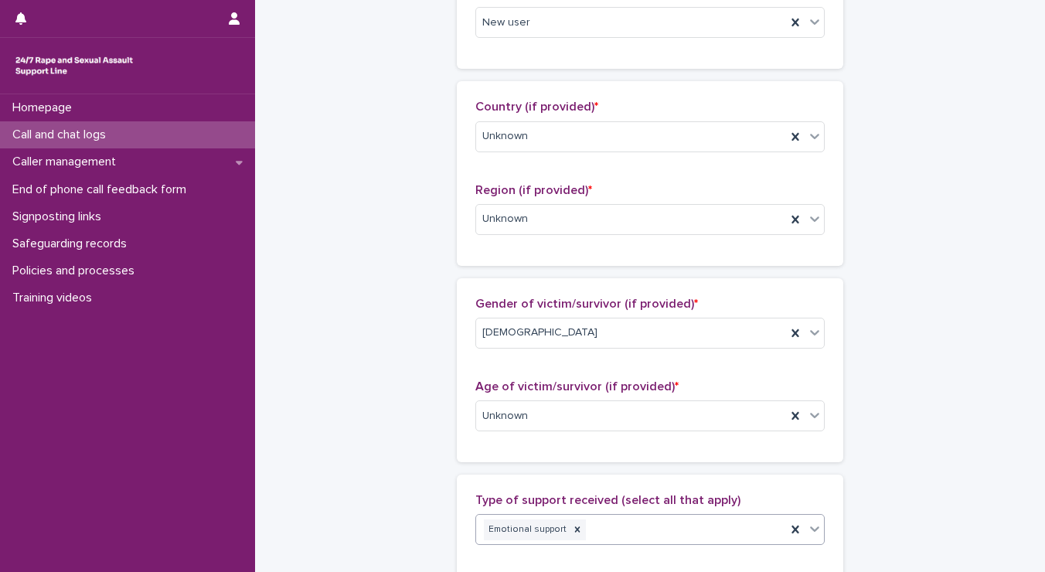
click at [629, 523] on div "Emotional support" at bounding box center [631, 529] width 310 height 27
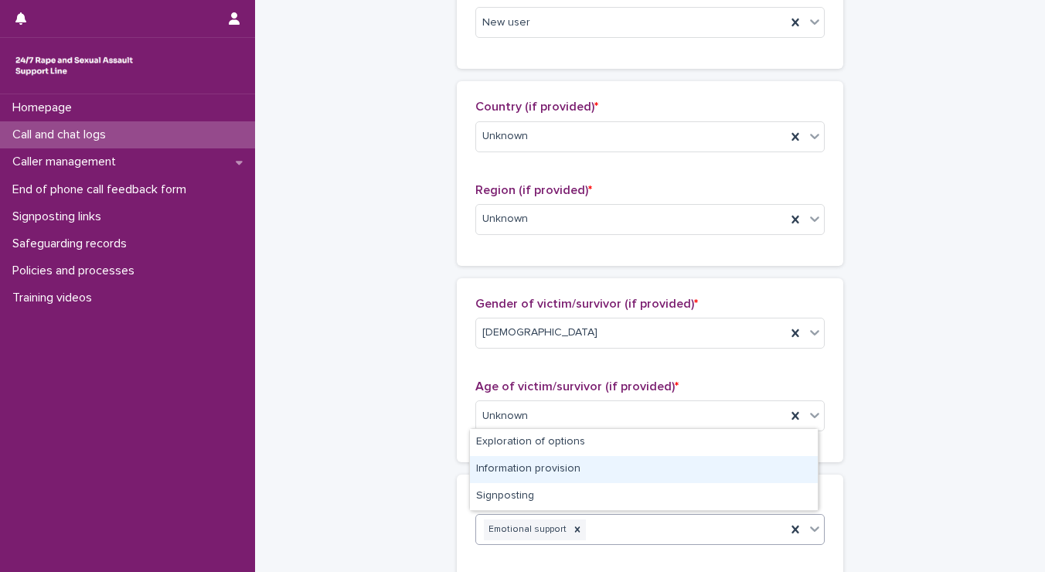
click at [565, 480] on div "Information provision" at bounding box center [644, 469] width 348 height 27
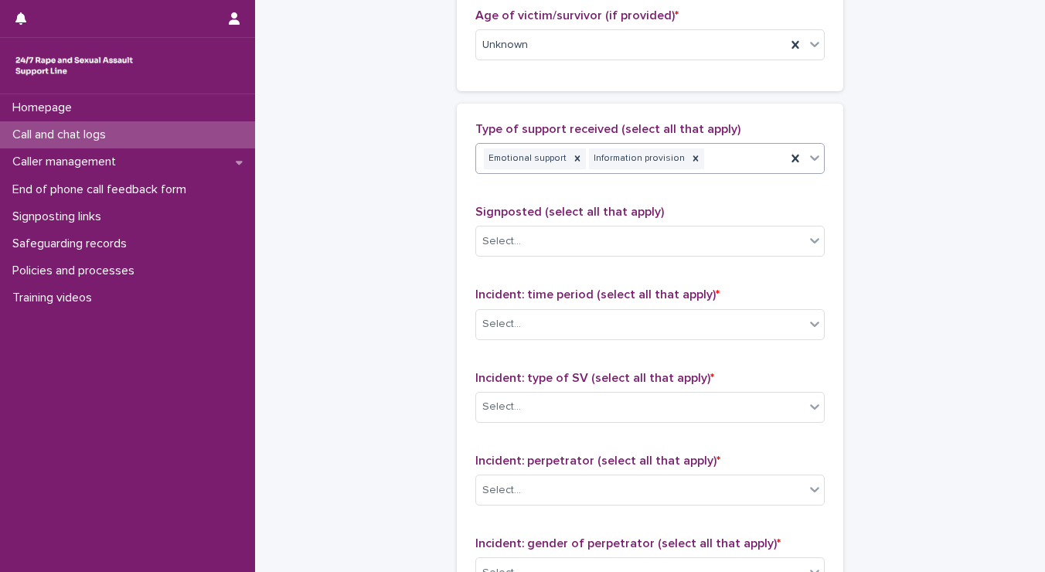
scroll to position [846, 0]
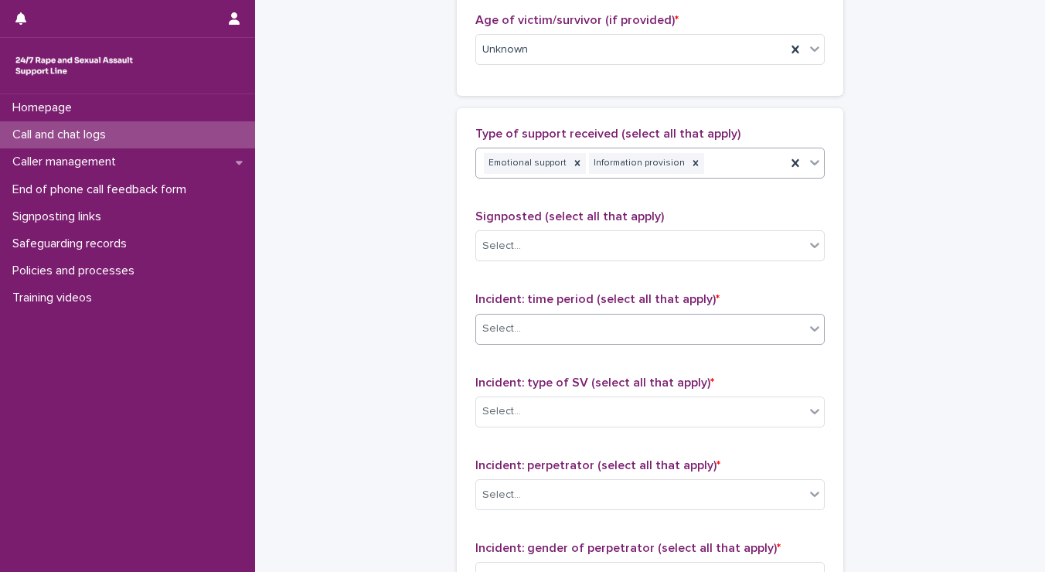
click at [529, 330] on div "Select..." at bounding box center [640, 329] width 329 height 26
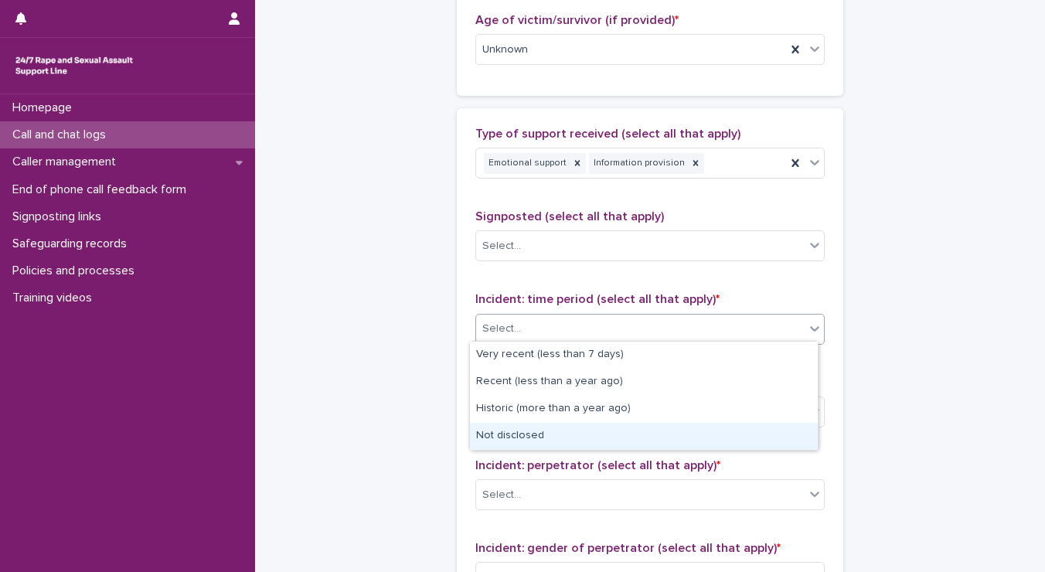
click at [504, 435] on div "Not disclosed" at bounding box center [644, 436] width 348 height 27
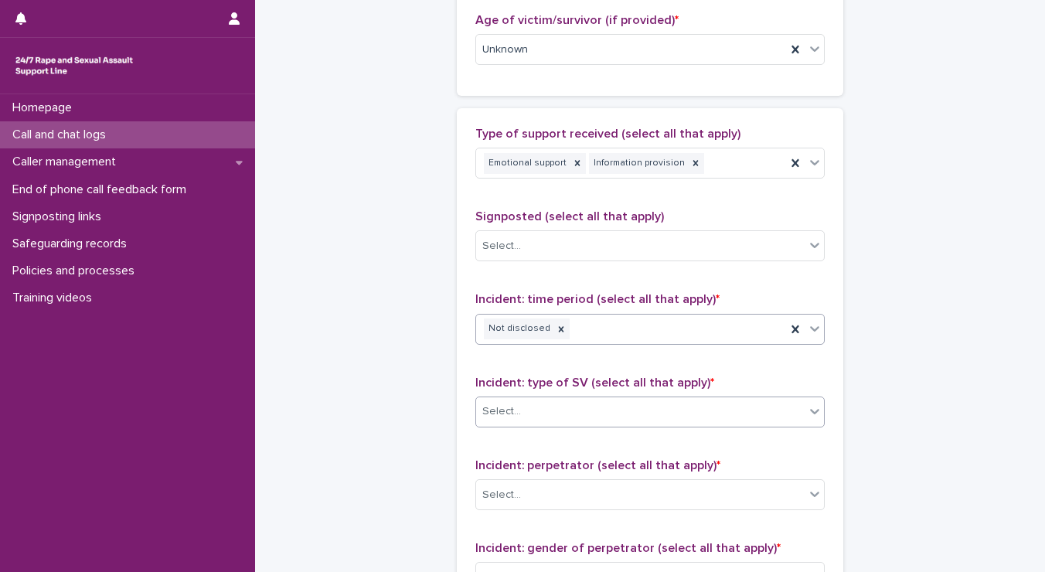
click at [503, 418] on div "Select..." at bounding box center [640, 412] width 329 height 26
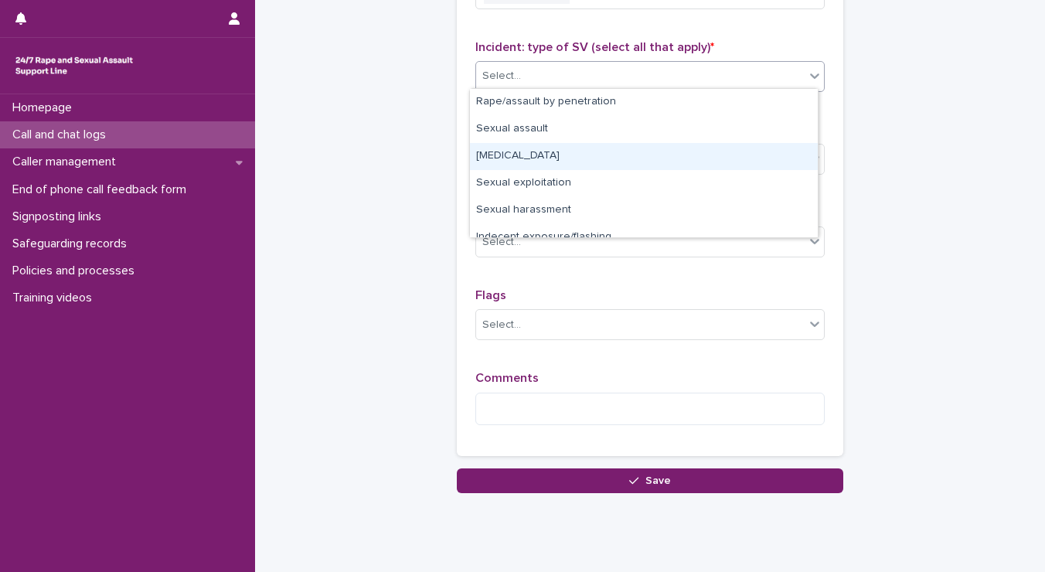
scroll to position [122, 0]
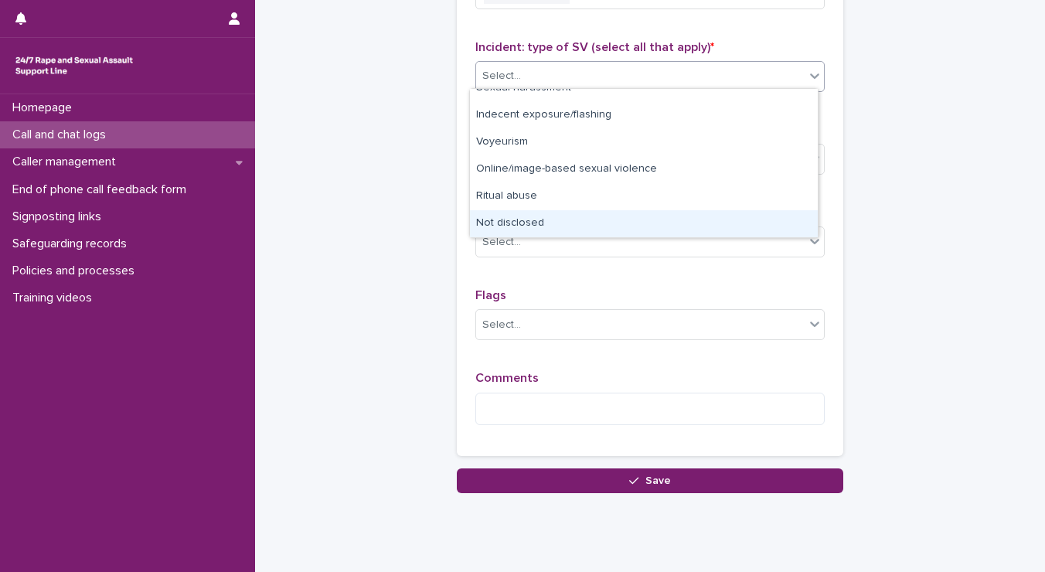
click at [733, 219] on div "Not disclosed" at bounding box center [644, 223] width 348 height 27
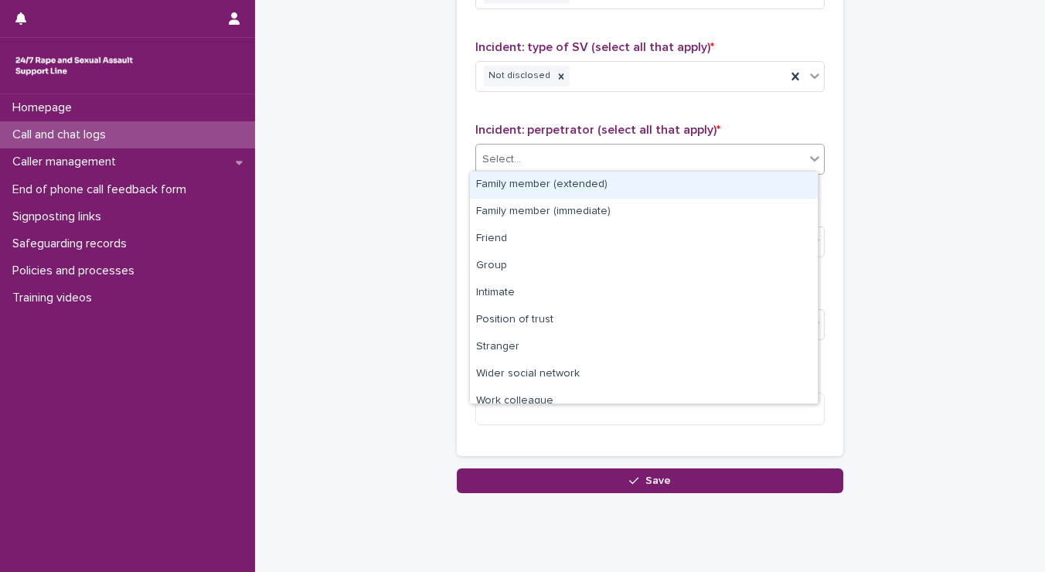
click at [572, 148] on div "Select..." at bounding box center [640, 160] width 329 height 26
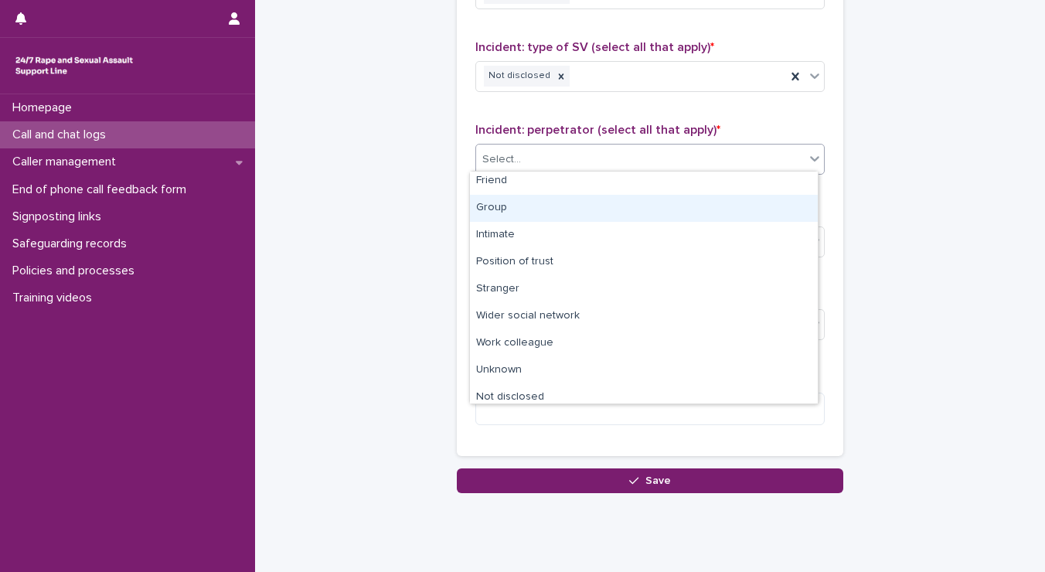
scroll to position [65, 0]
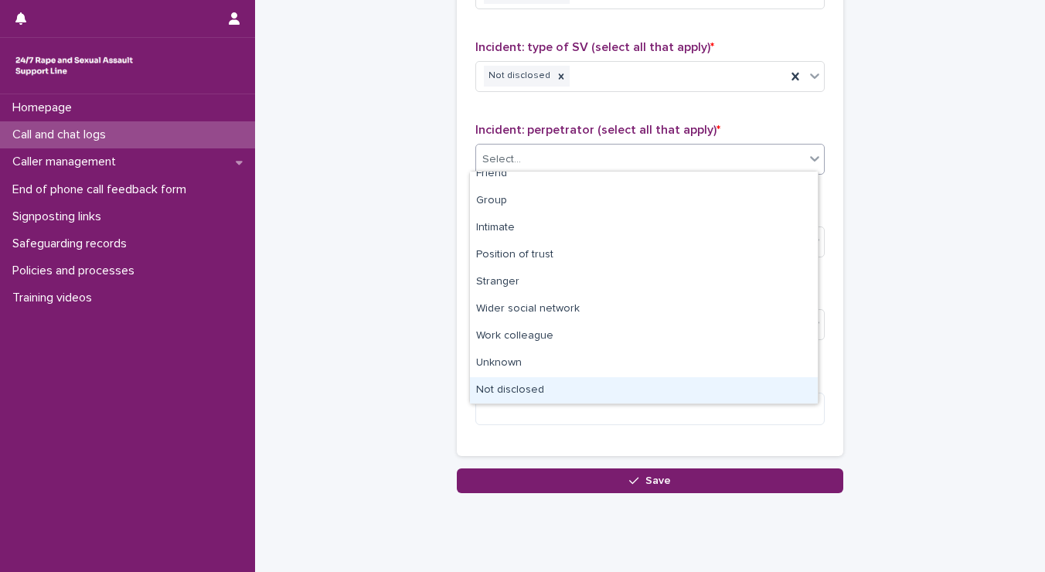
click at [710, 391] on div "Not disclosed" at bounding box center [644, 390] width 348 height 27
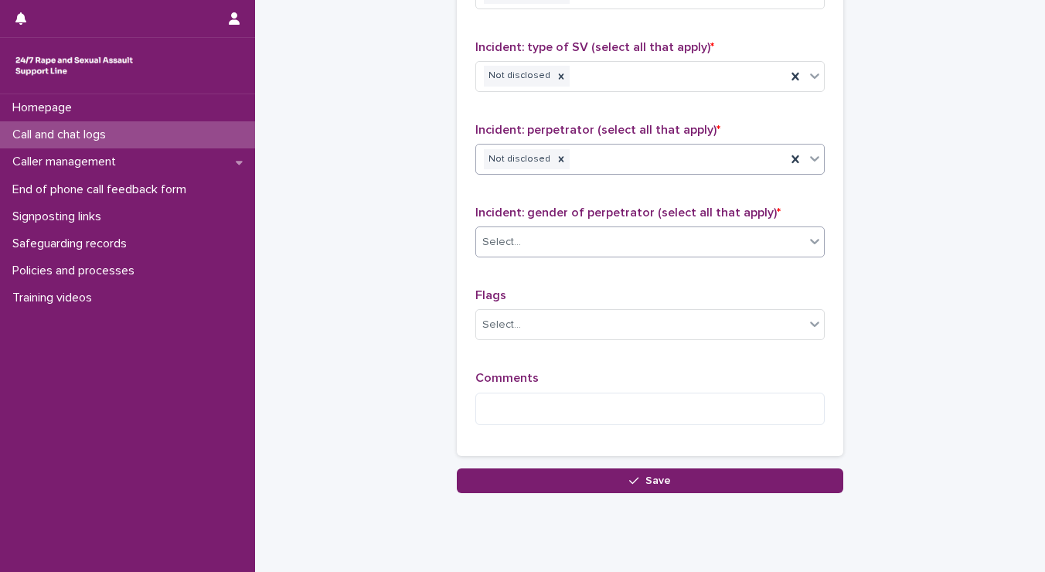
click at [611, 232] on div "Select..." at bounding box center [640, 243] width 329 height 26
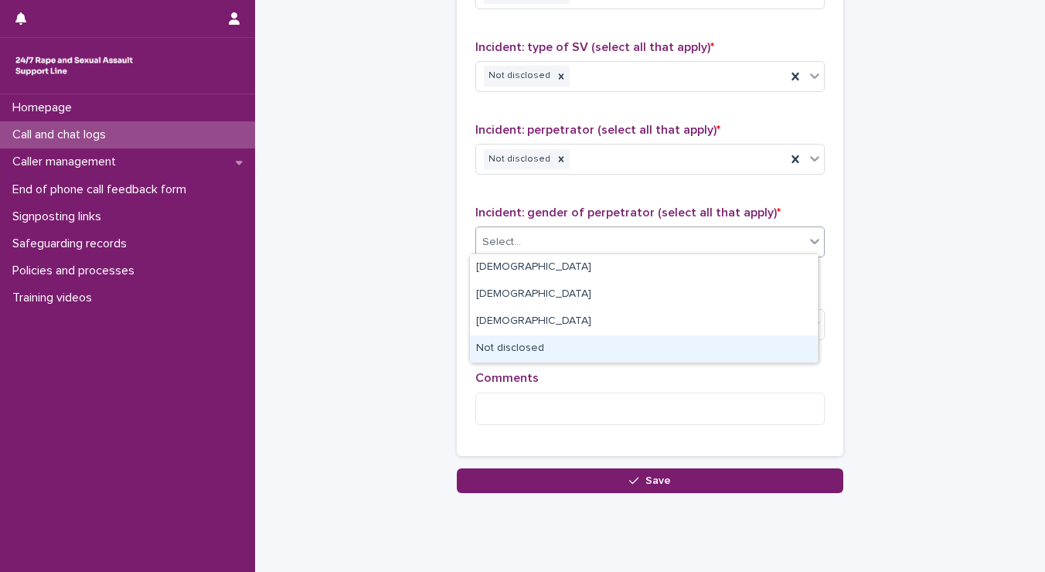
click at [621, 348] on div "Not disclosed" at bounding box center [644, 348] width 348 height 27
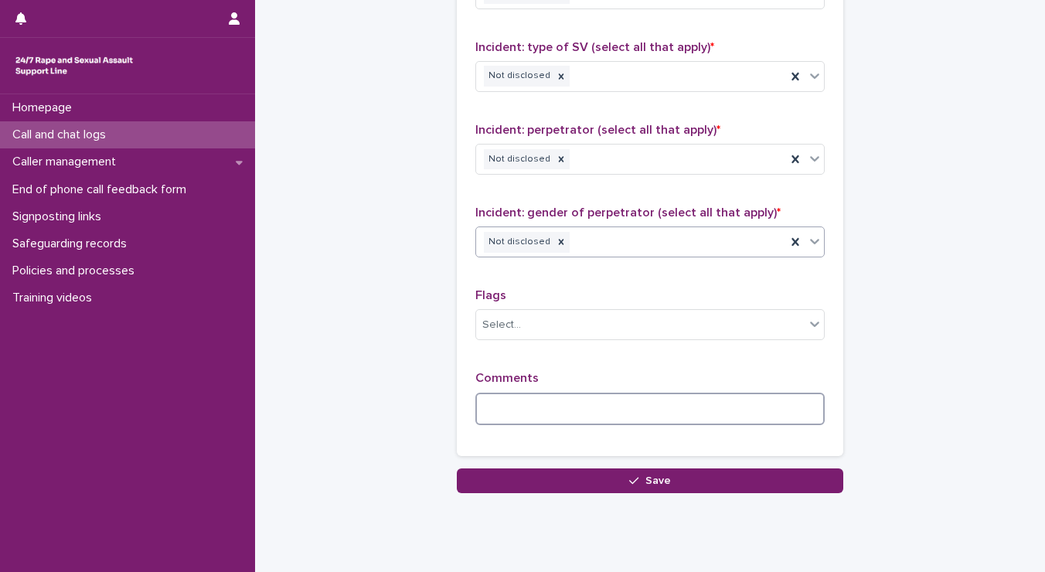
click at [537, 403] on textarea at bounding box center [649, 409] width 349 height 33
click at [556, 237] on icon at bounding box center [561, 242] width 11 height 11
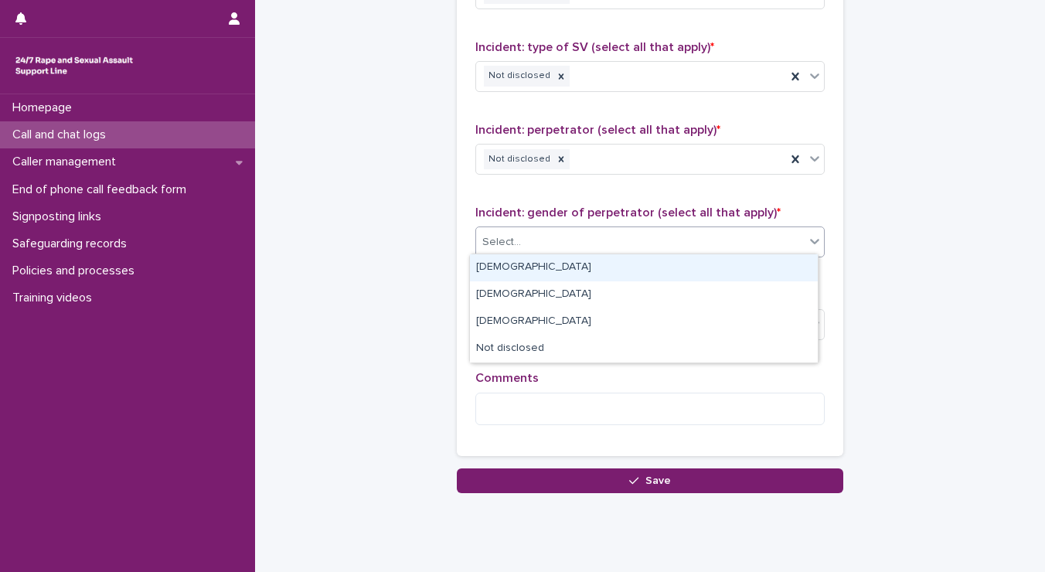
click at [550, 234] on div "Select..." at bounding box center [640, 243] width 329 height 26
click at [534, 265] on div "[DEMOGRAPHIC_DATA]" at bounding box center [644, 267] width 348 height 27
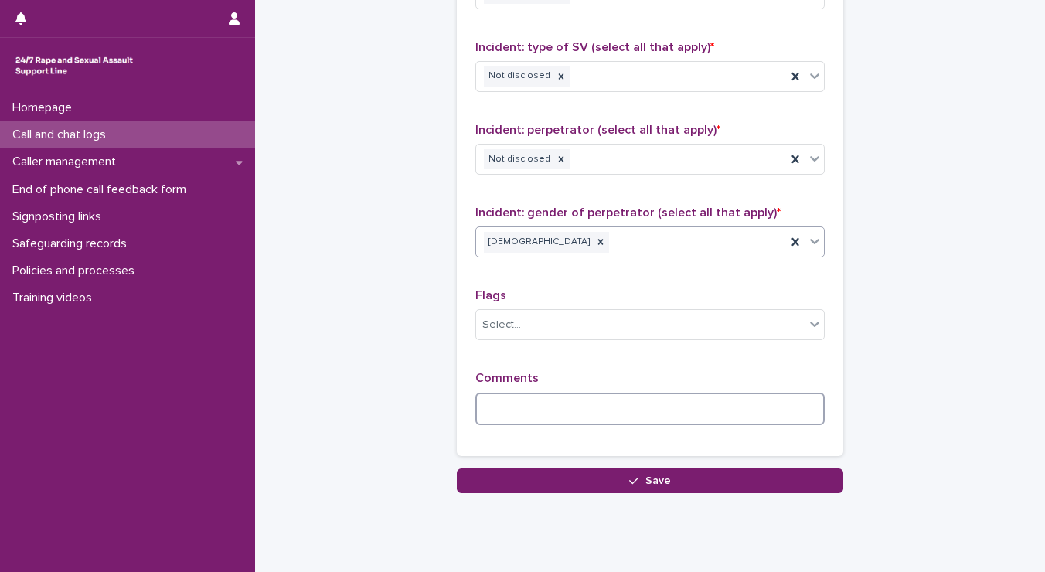
click at [516, 404] on textarea at bounding box center [649, 409] width 349 height 33
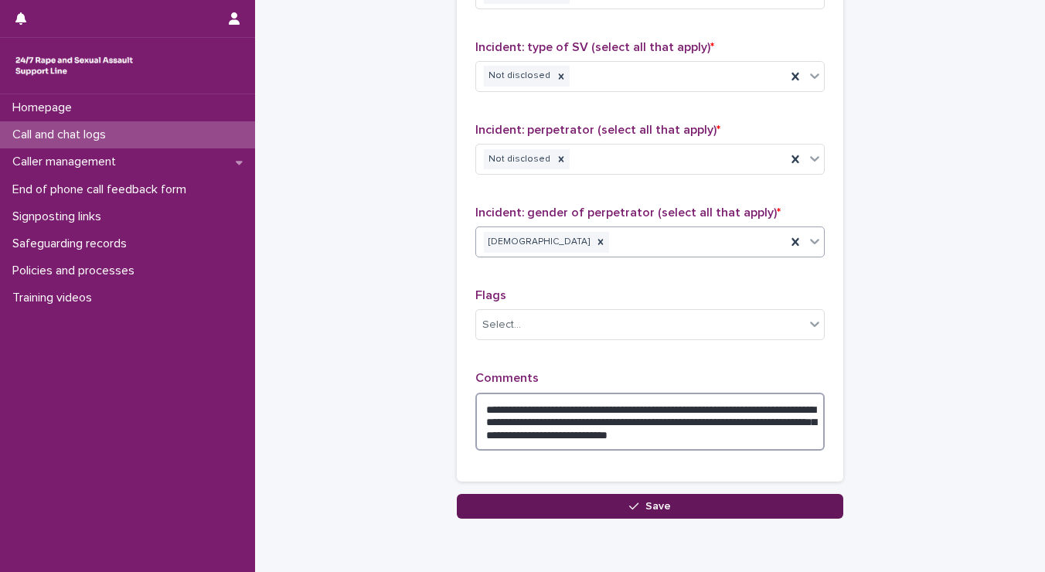
type textarea "**********"
click at [621, 501] on button "Save" at bounding box center [650, 506] width 386 height 25
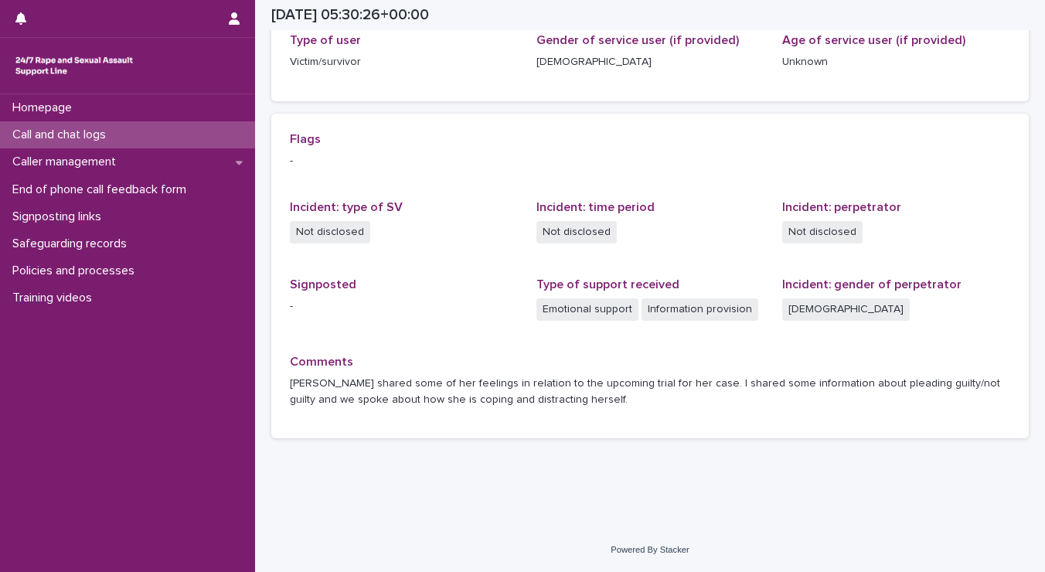
scroll to position [265, 0]
click at [241, 14] on button "button" at bounding box center [234, 18] width 29 height 37
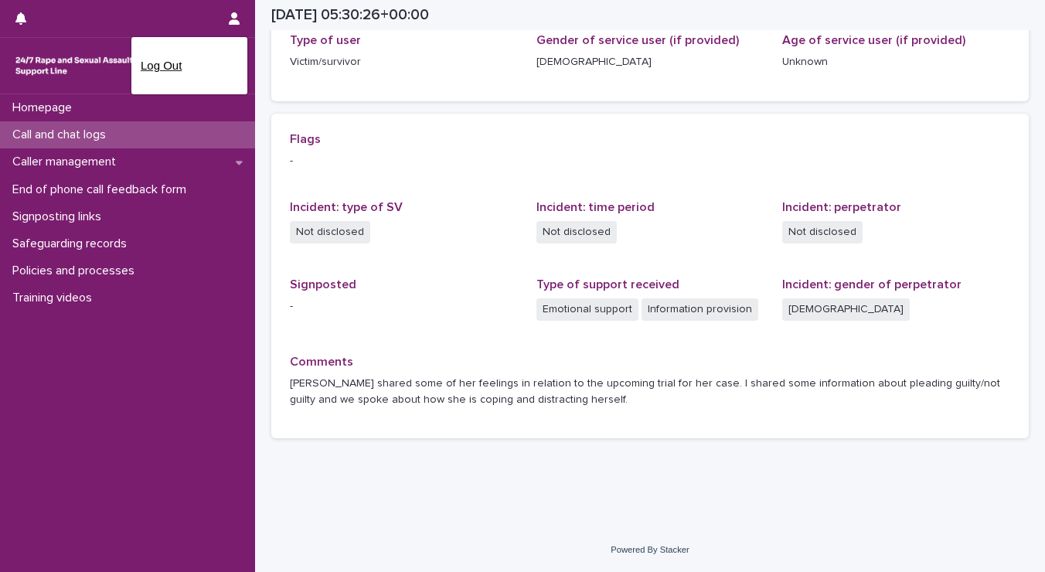
click at [175, 71] on p "Log Out" at bounding box center [189, 66] width 97 height 26
